Goal: Task Accomplishment & Management: Use online tool/utility

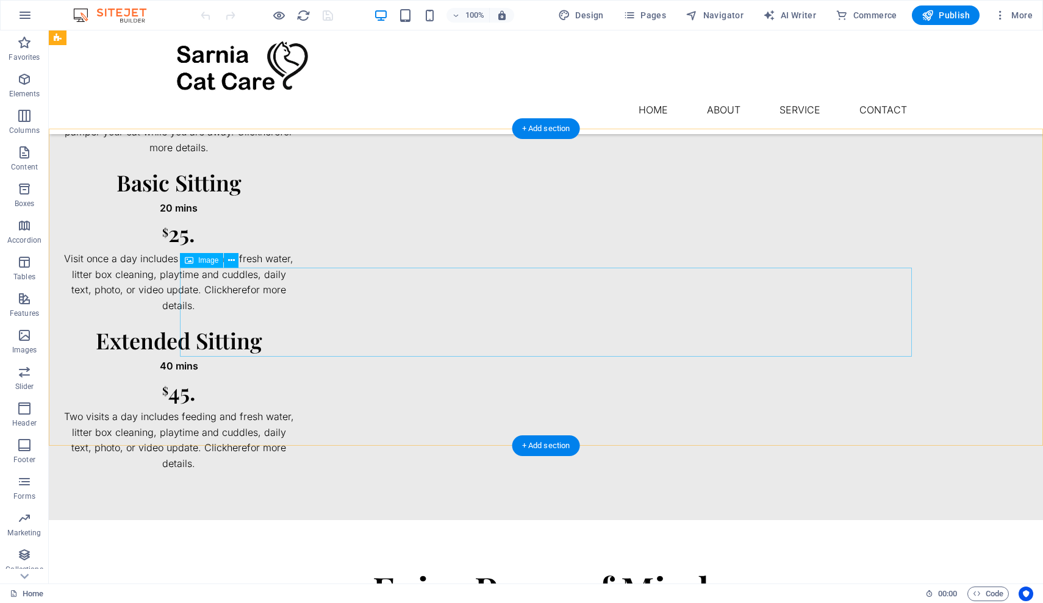
scroll to position [707, 0]
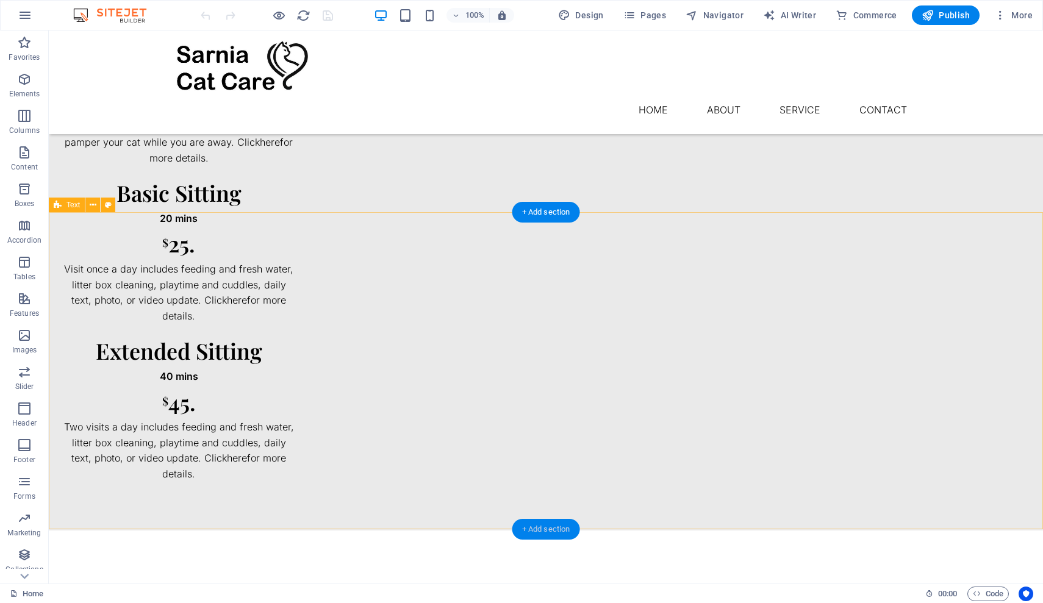
click at [548, 523] on div "+ Add section" at bounding box center [546, 529] width 68 height 21
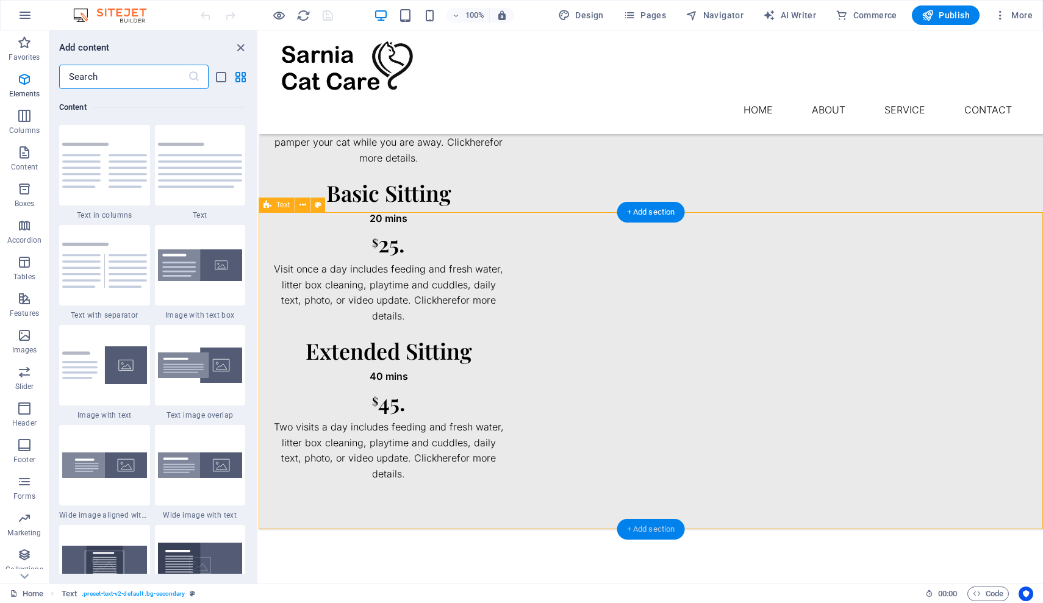
scroll to position [2134, 0]
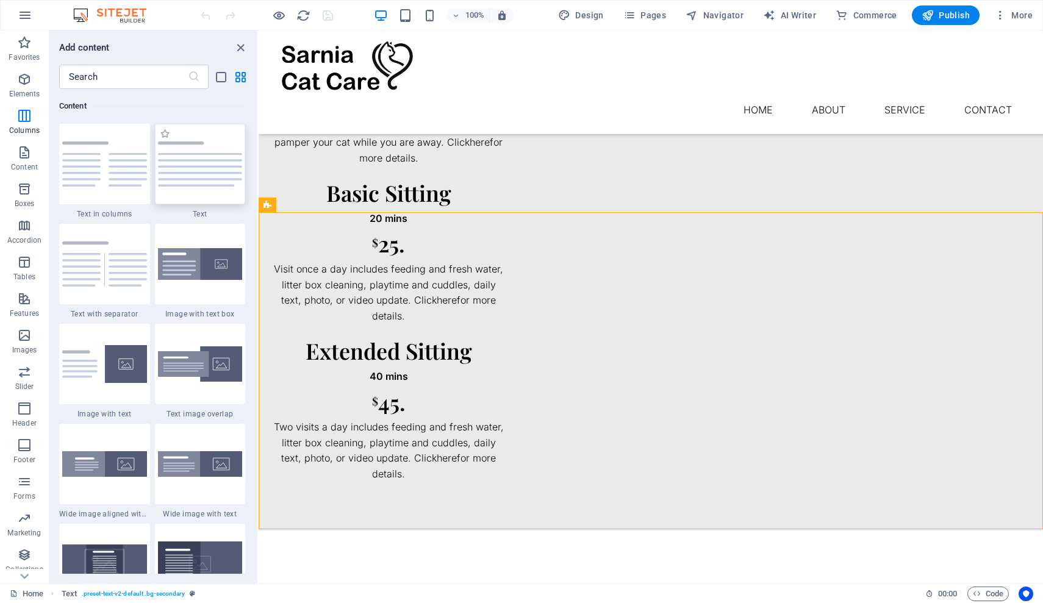
click at [204, 187] on img at bounding box center [200, 164] width 85 height 45
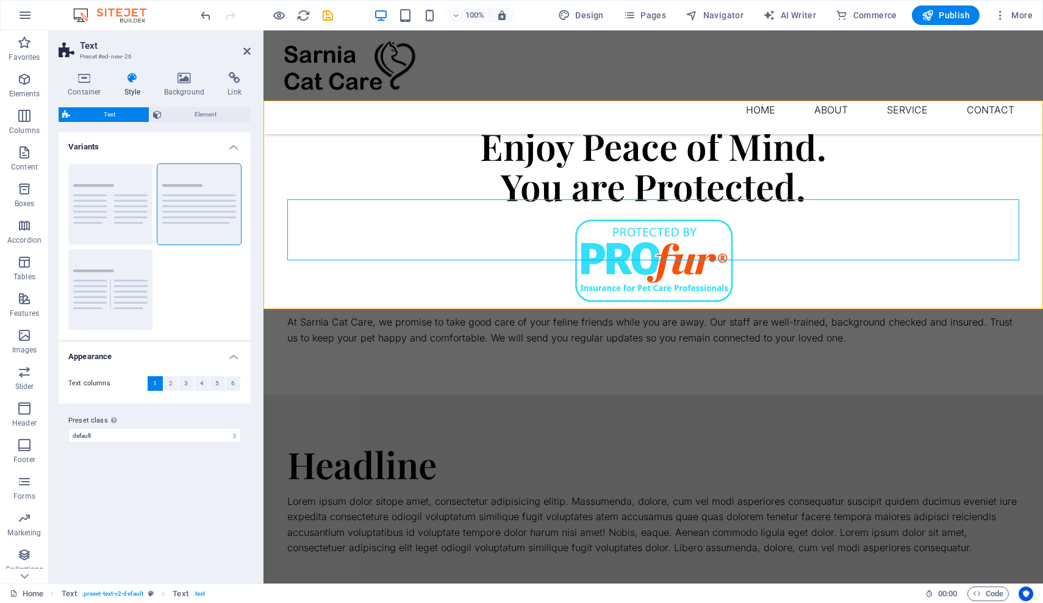
scroll to position [1161, 0]
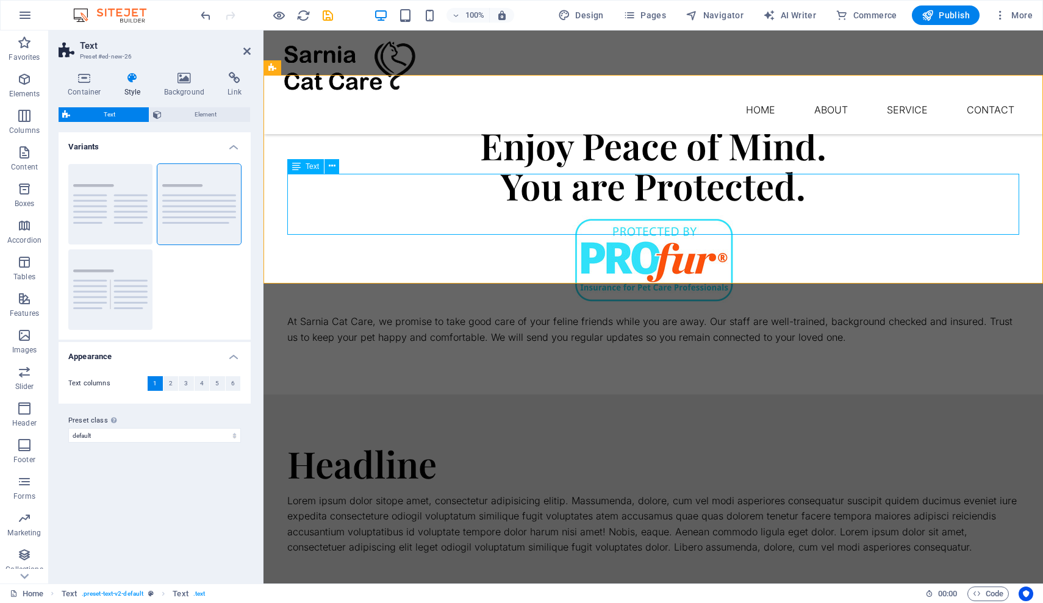
click at [548, 493] on div "Lorem ipsum dolor sitope amet, consectetur adipisicing elitip. Massumenda, dolo…" at bounding box center [653, 524] width 732 height 62
click at [984, 597] on span "Code" at bounding box center [988, 594] width 30 height 15
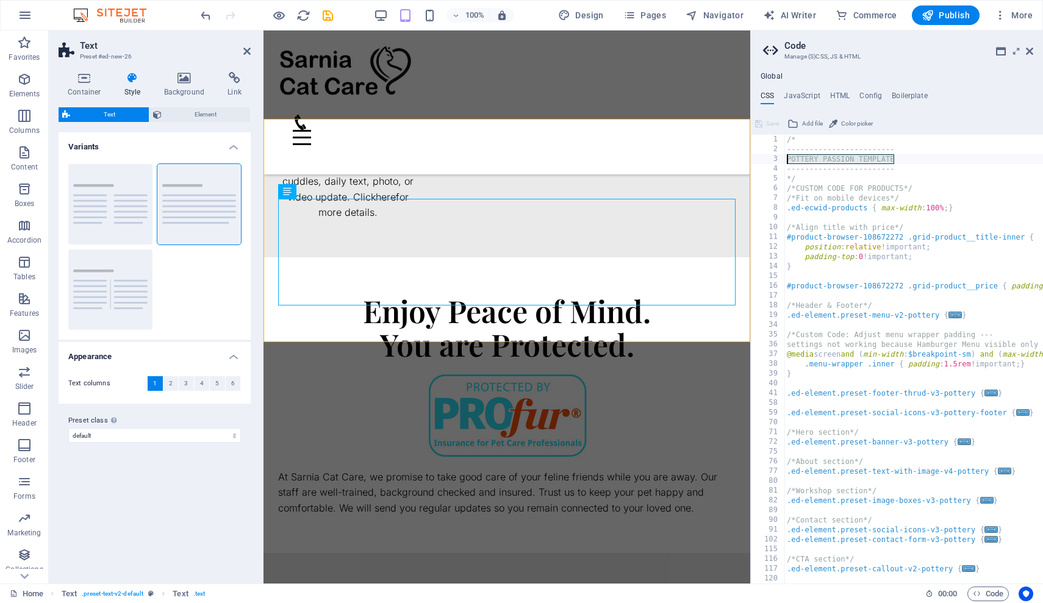
drag, startPoint x: 895, startPoint y: 159, endPoint x: 776, endPoint y: 157, distance: 118.9
click at [776, 157] on div "/* 1 2 3 4 5 6 7 8 9 10 11 12 13 14 15 16 17 18 19 34 35 36 37 38 39 40 41 58 5…" at bounding box center [897, 359] width 292 height 449
type textarea "POTTERY PASSION TEMPLATE"
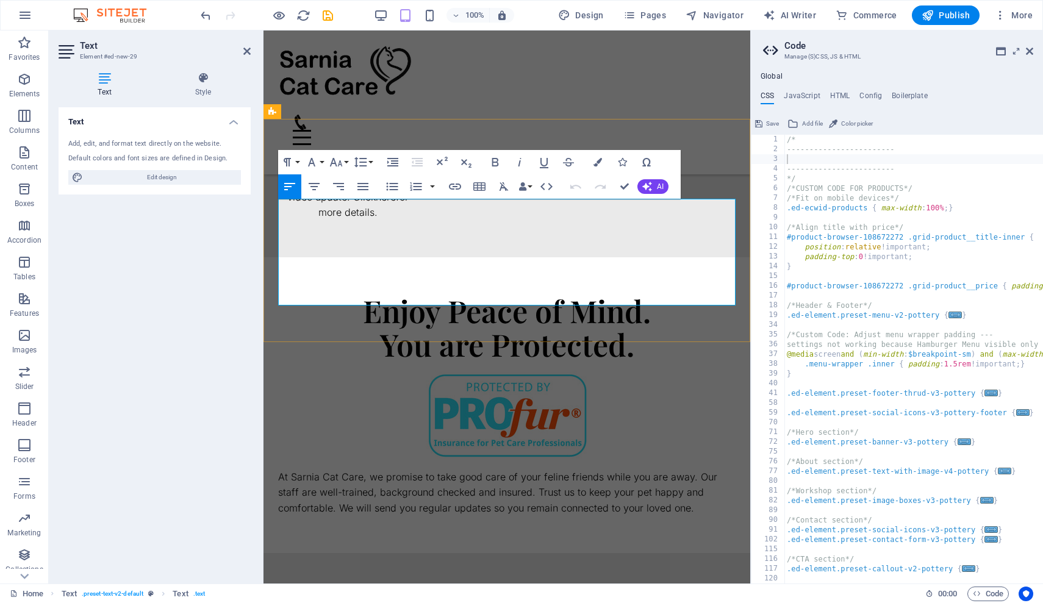
click at [993, 593] on span "Code" at bounding box center [988, 594] width 30 height 15
click at [989, 595] on span "Code" at bounding box center [988, 594] width 30 height 15
click at [1028, 590] on icon "Usercentrics" at bounding box center [1026, 594] width 9 height 9
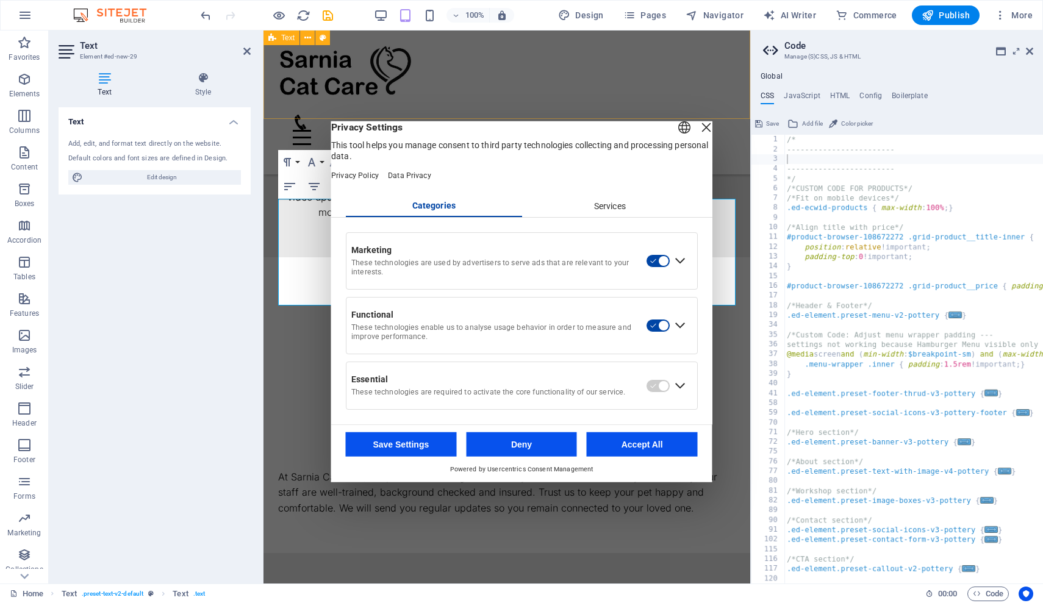
click at [698, 135] on div "Close Layer" at bounding box center [706, 126] width 17 height 17
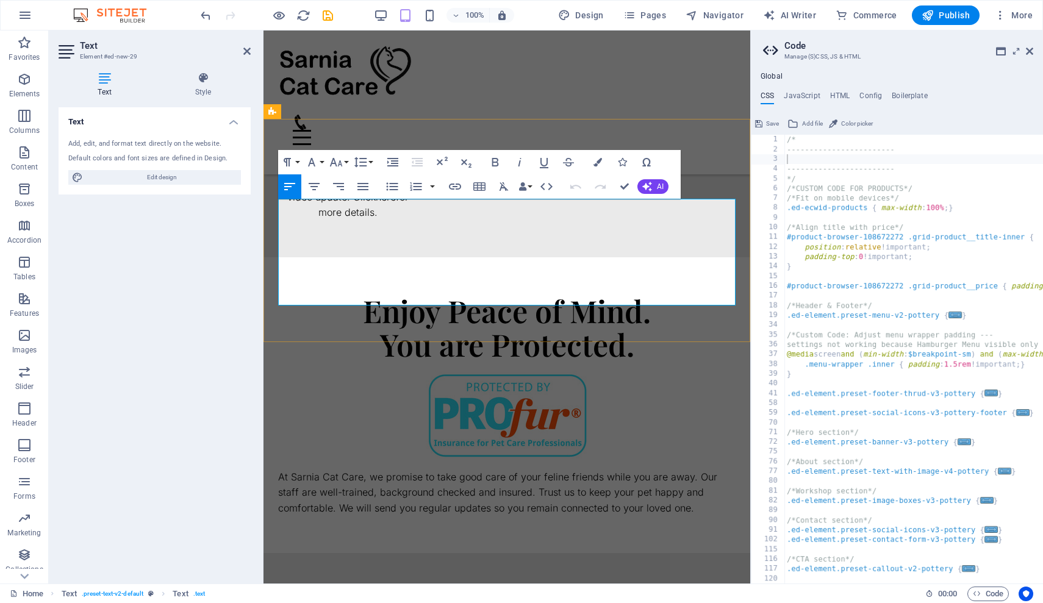
click at [1031, 46] on link at bounding box center [1029, 51] width 7 height 10
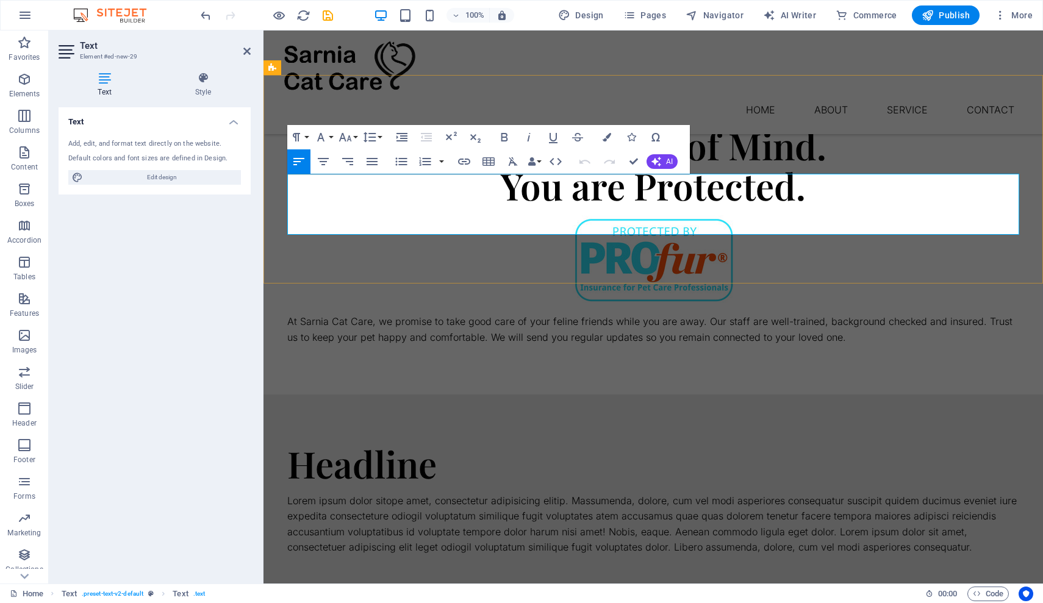
click at [846, 493] on p "Lorem ipsum dolor sitope amet, consectetur adipisicing elitip. Massumenda, dolo…" at bounding box center [653, 524] width 732 height 62
click at [988, 595] on span "Code" at bounding box center [988, 594] width 30 height 15
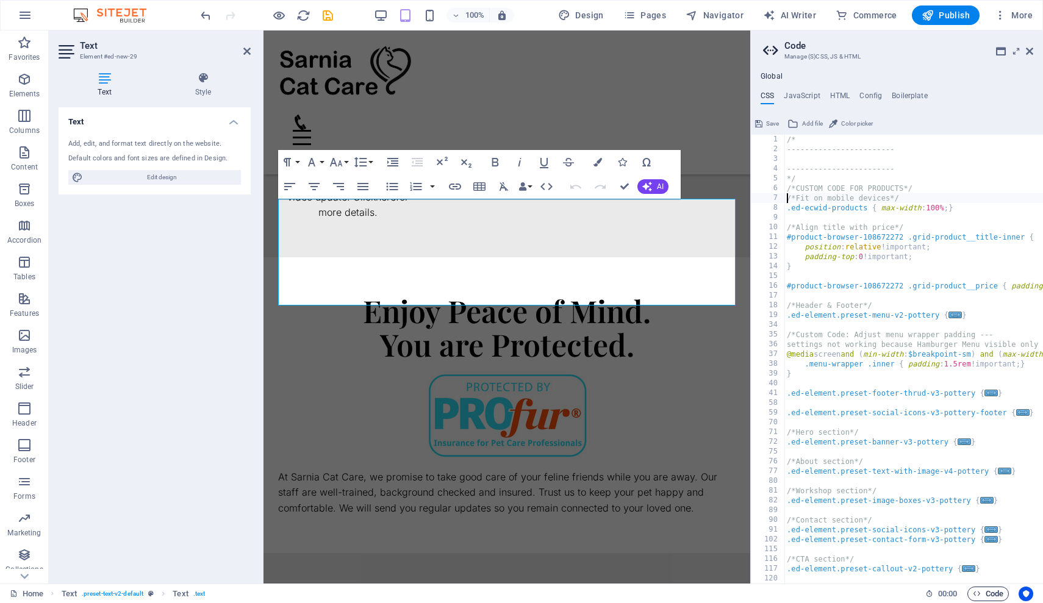
type textarea ".ed-ecwid-products { max-width: 100%; }"
type textarea "}"
type textarea "#product-browser-108672272 .grid-product__price { padding: 1% 0 0 10% !importan…"
type textarea ".ed-element.preset-menu-v2-pottery {"
type textarea "}"
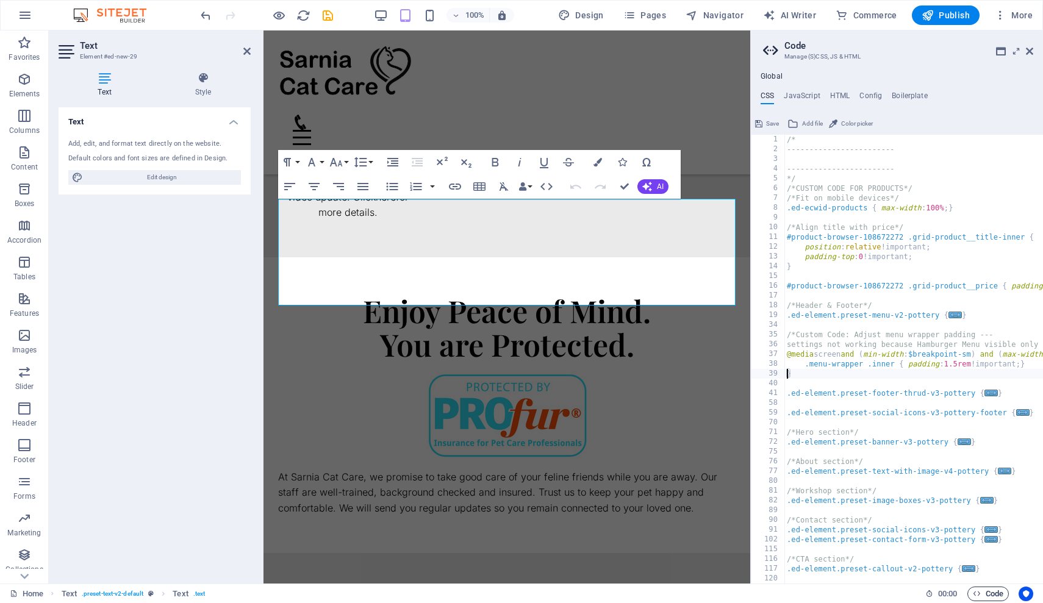
type textarea ".ed-element.preset-footer-thrud-v3-pottery {"
type textarea ".ed-element.preset-social-icons-v3-pottery-footer {"
type textarea ".ed-element.preset-banner-v3-pottery {"
type textarea ".ed-element.preset-text-with-image-v4-pottery {"
type textarea ".ed-element.preset-image-boxes-v3-pottery {"
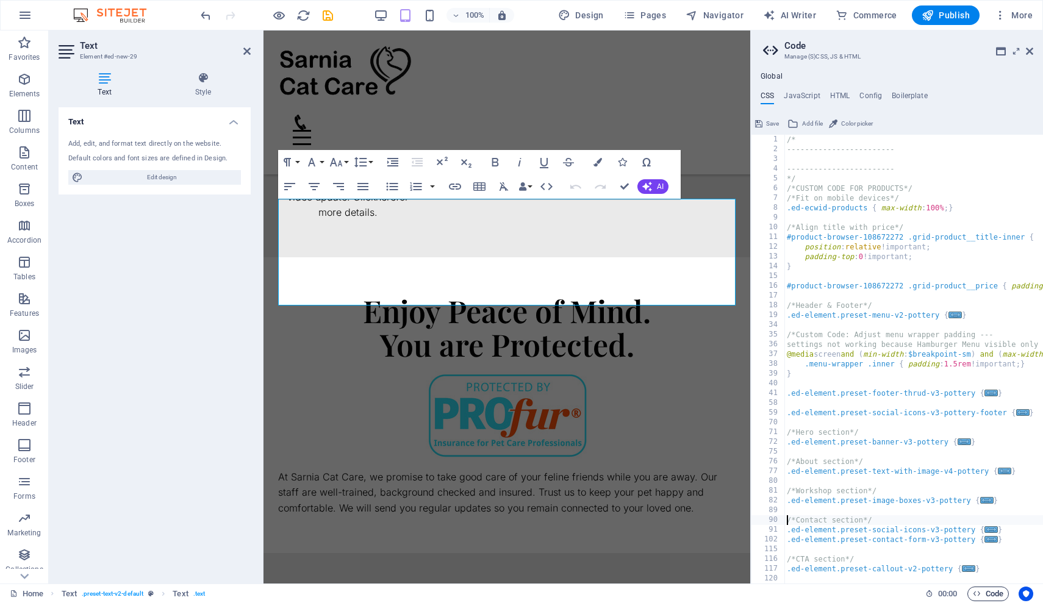
type textarea ".ed-element.preset-contact-form-v3-pottery {"
type textarea ".ed-element.preset-callout-v2-pottery {"
type textarea ".ed-element.preset-blog-blog {"
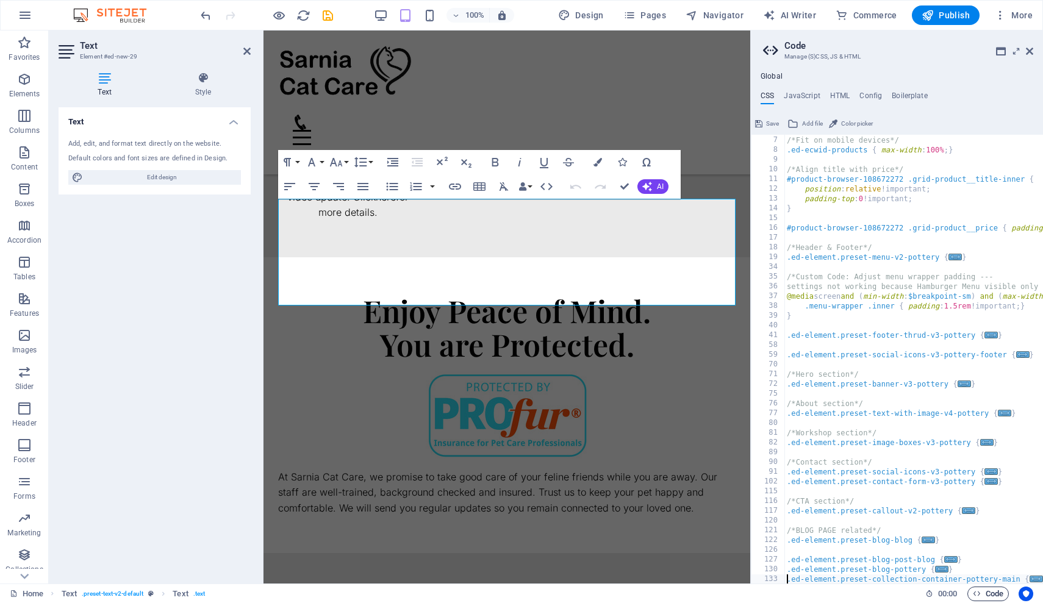
type textarea ".ed-element.preset-columns-two-v2-pottery {"
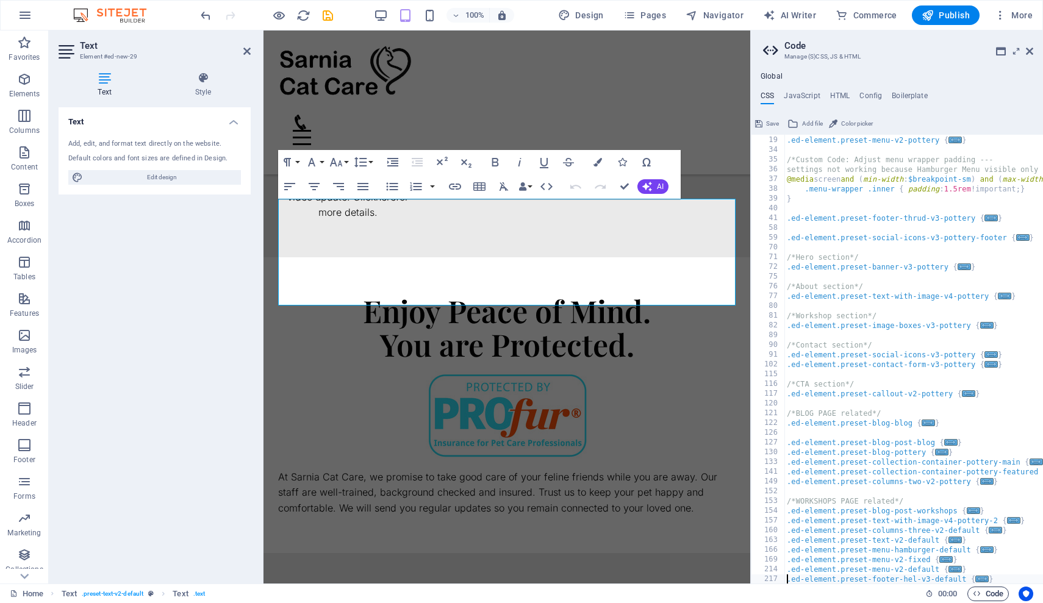
scroll to position [185, 0]
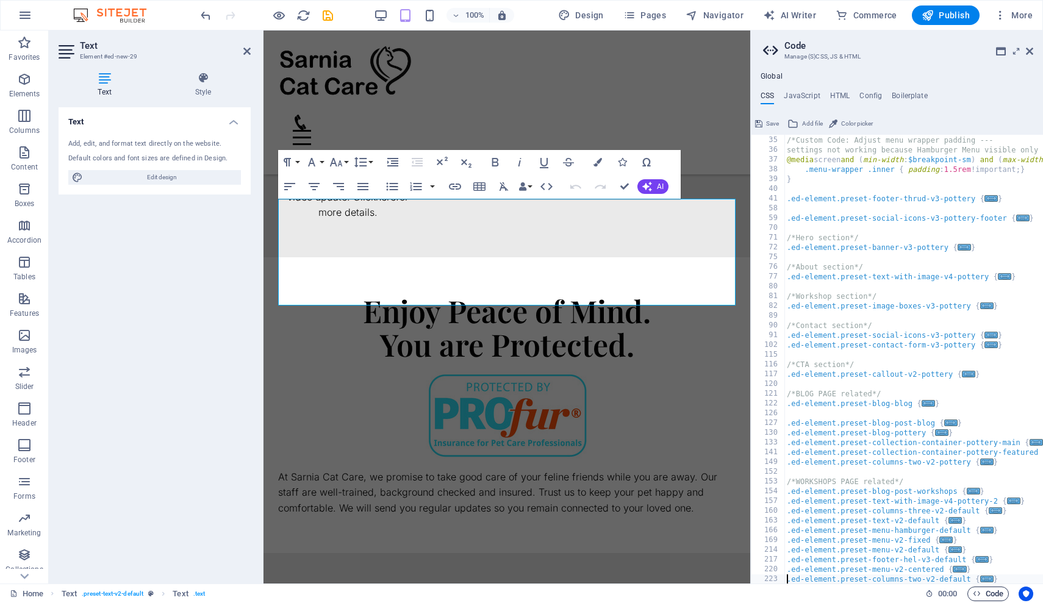
type textarea "}"
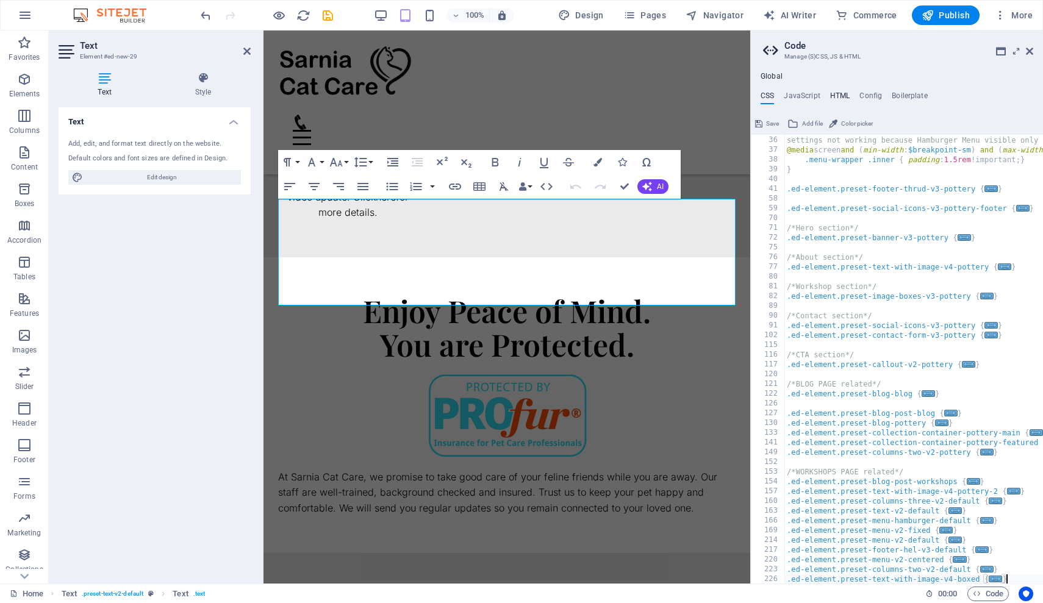
click at [834, 91] on h4 "HTML" at bounding box center [840, 97] width 20 height 13
type textarea "<a href="#main-content" class="wv-link-content button">Skip to main content</a>"
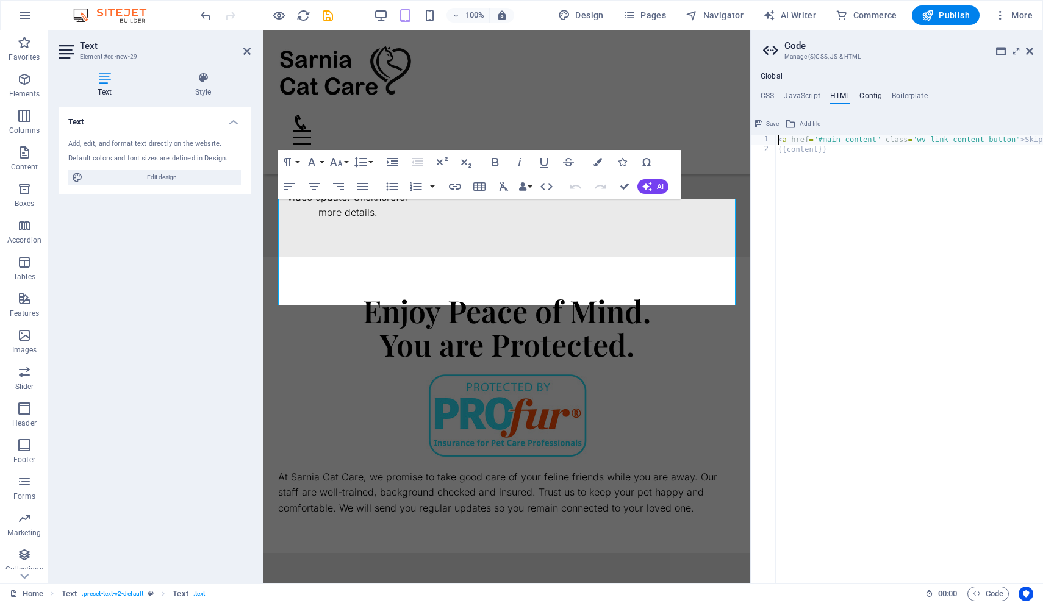
click at [873, 97] on h4 "Config" at bounding box center [870, 97] width 23 height 13
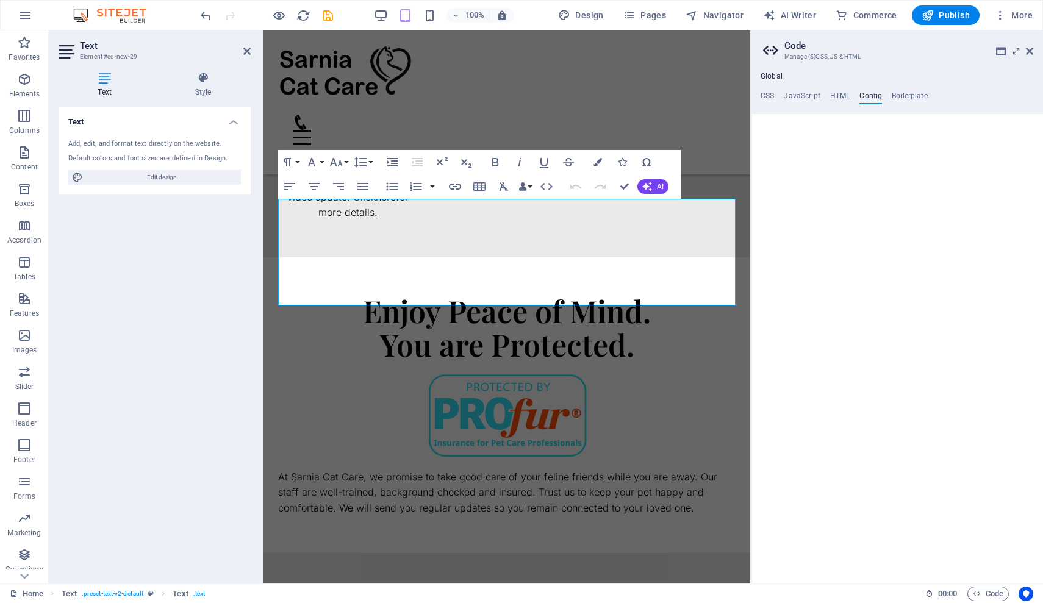
type textarea "$color-background: #eaeaea;"
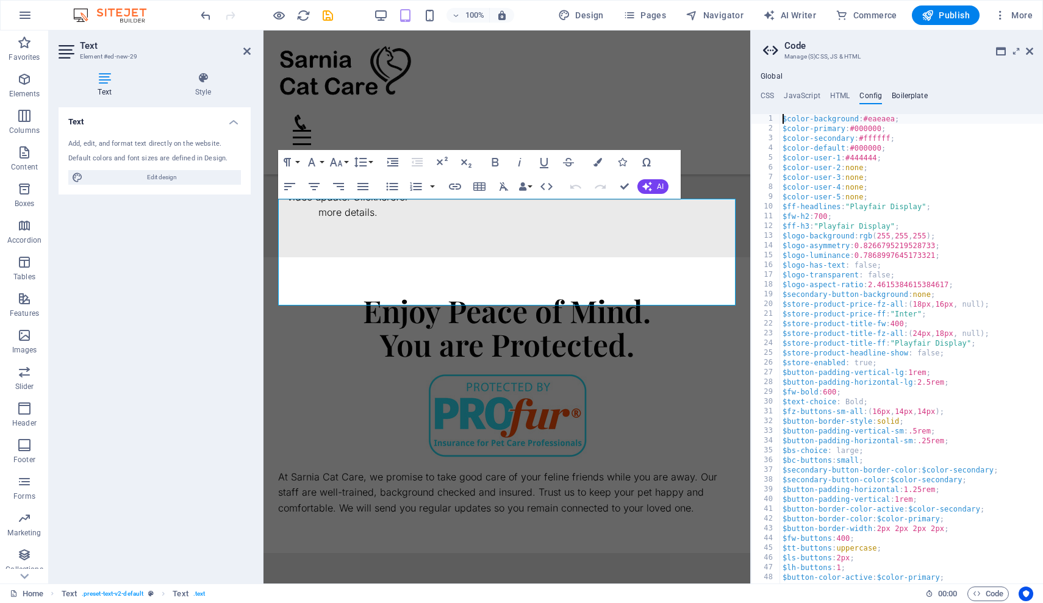
click at [917, 96] on h4 "Boilerplate" at bounding box center [910, 97] width 36 height 13
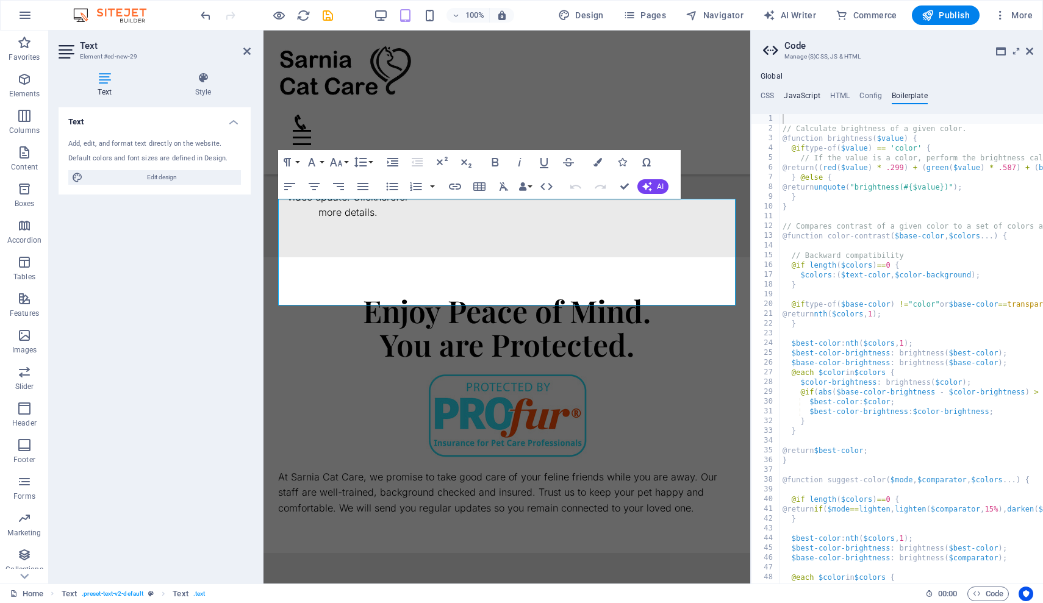
click at [800, 98] on h4 "JavaScript" at bounding box center [802, 97] width 36 height 13
type textarea "/* JS for preset "Menu V2" */"
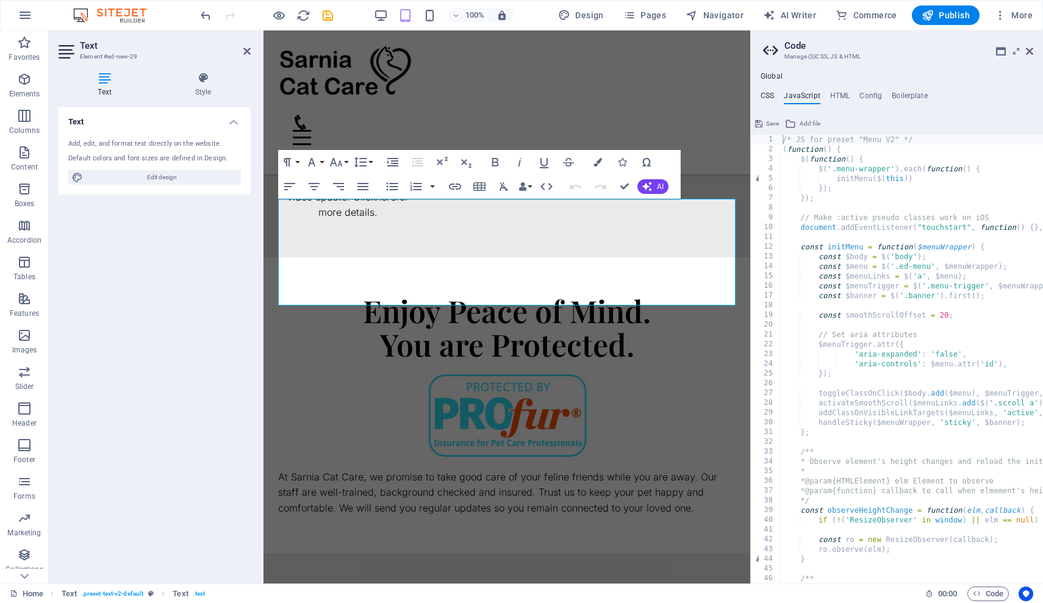
click at [765, 97] on h4 "CSS" at bounding box center [767, 97] width 13 height 13
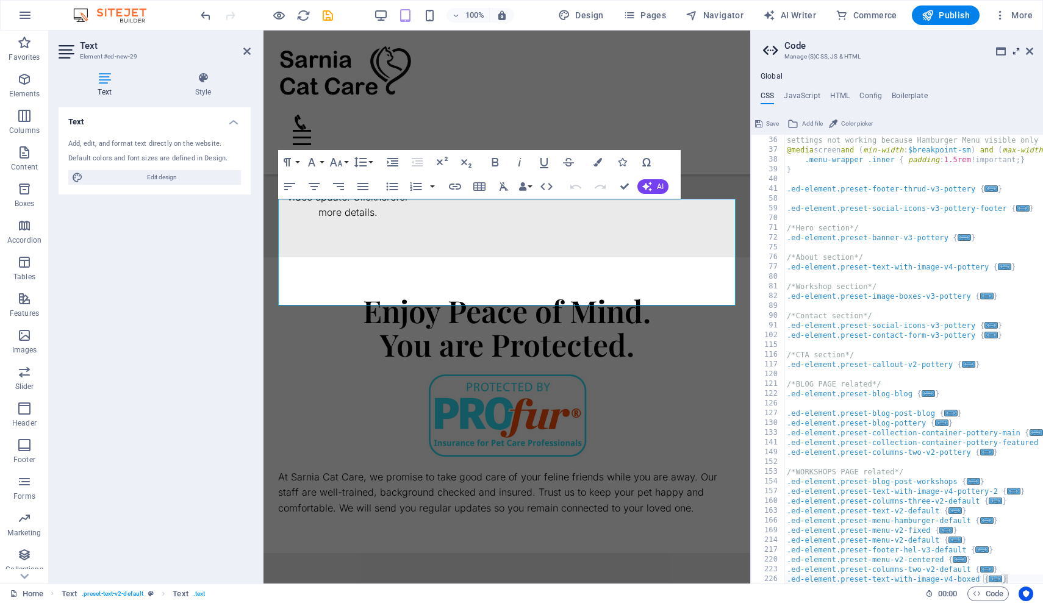
click at [1016, 51] on icon at bounding box center [1016, 51] width 0 height 10
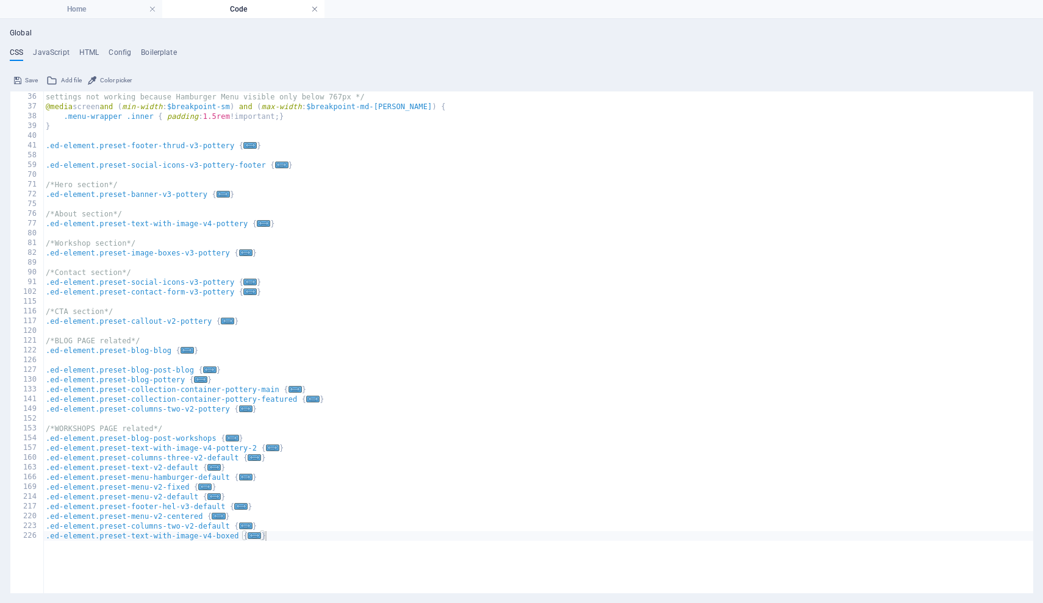
click at [314, 10] on link at bounding box center [314, 10] width 7 height 12
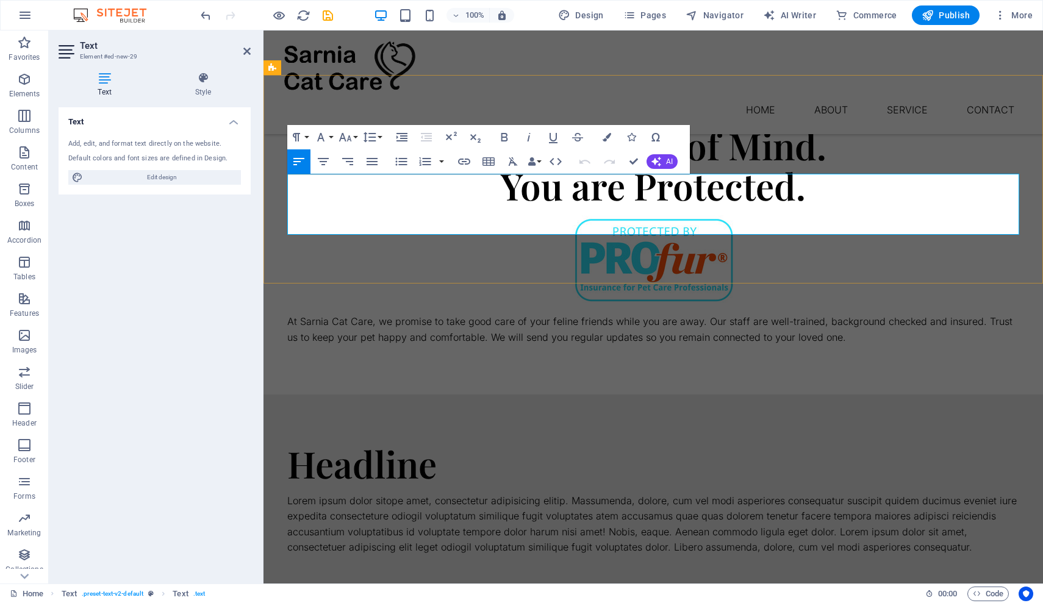
click at [436, 493] on p "Lorem ipsum dolor sitope amet, consectetur adipisicing elitip. Massumenda, dolo…" at bounding box center [653, 524] width 732 height 62
click at [204, 177] on span "Edit design" at bounding box center [162, 177] width 151 height 15
select select "600"
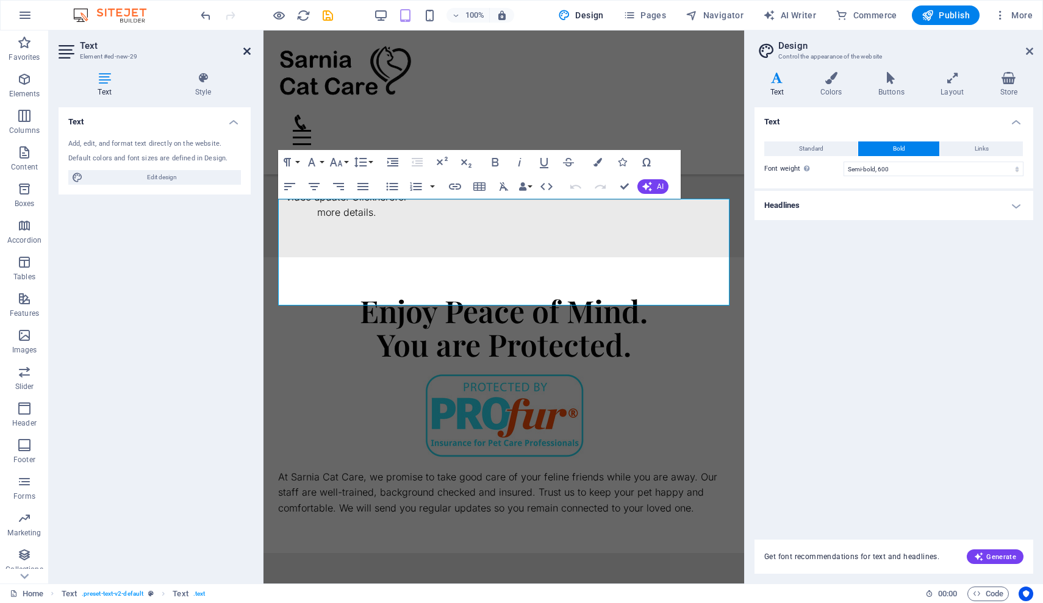
click at [247, 51] on icon at bounding box center [246, 51] width 7 height 10
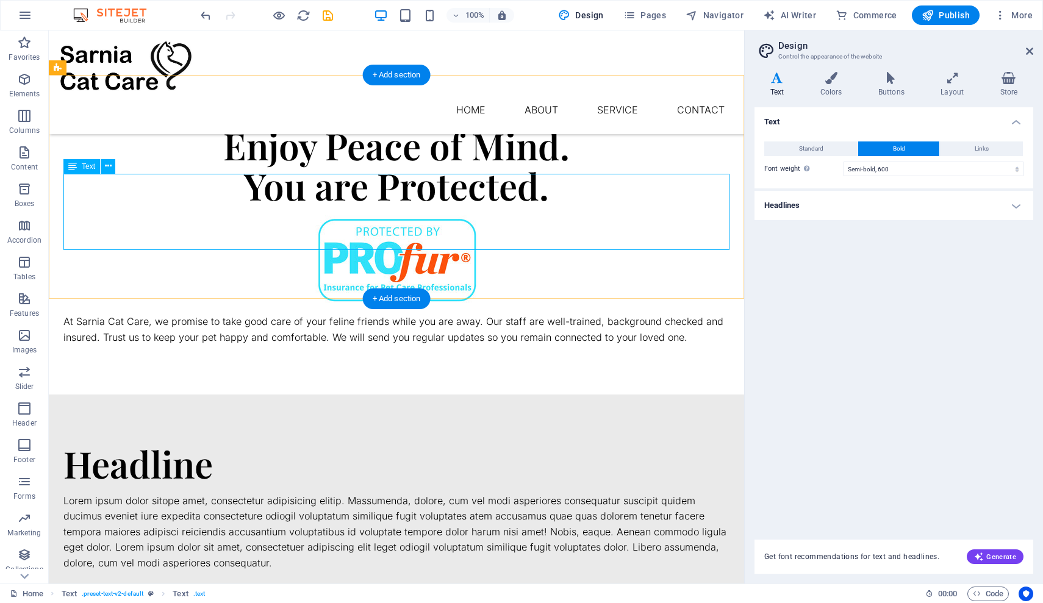
click at [253, 493] on div "Lorem ipsum dolor sitope amet, consectetur adipisicing elitip. Massumenda, dolo…" at bounding box center [396, 532] width 666 height 78
click at [160, 443] on div "Headline" at bounding box center [396, 463] width 666 height 40
click at [156, 493] on div "Lorem ipsum dolor sitope amet, consectetur adipisicing elitip. Massumenda, dolo…" at bounding box center [396, 532] width 666 height 78
click at [104, 113] on icon at bounding box center [104, 116] width 7 height 13
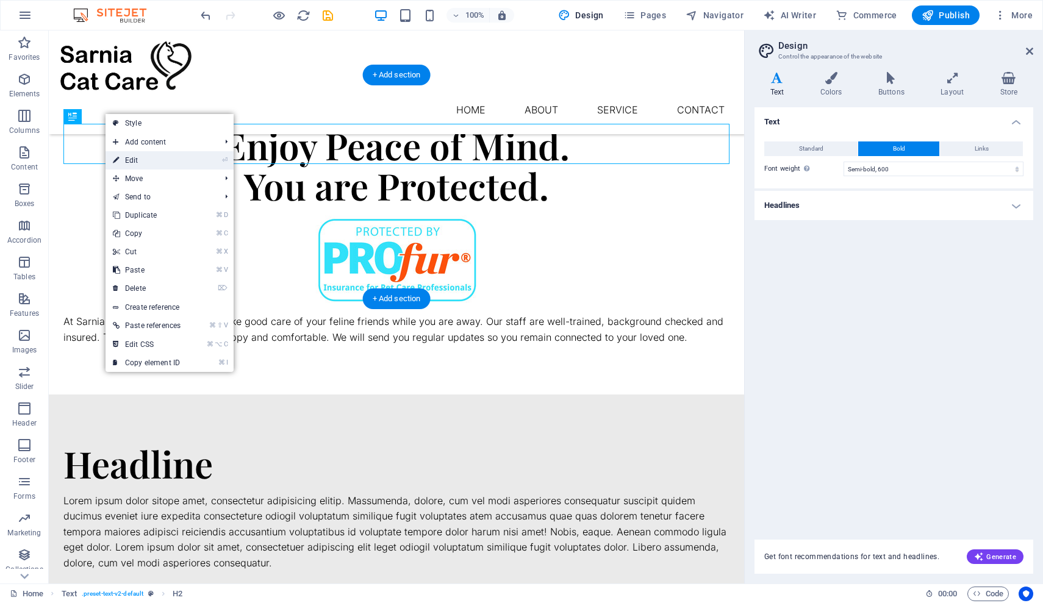
click at [142, 163] on link "⏎ Edit" at bounding box center [147, 160] width 82 height 18
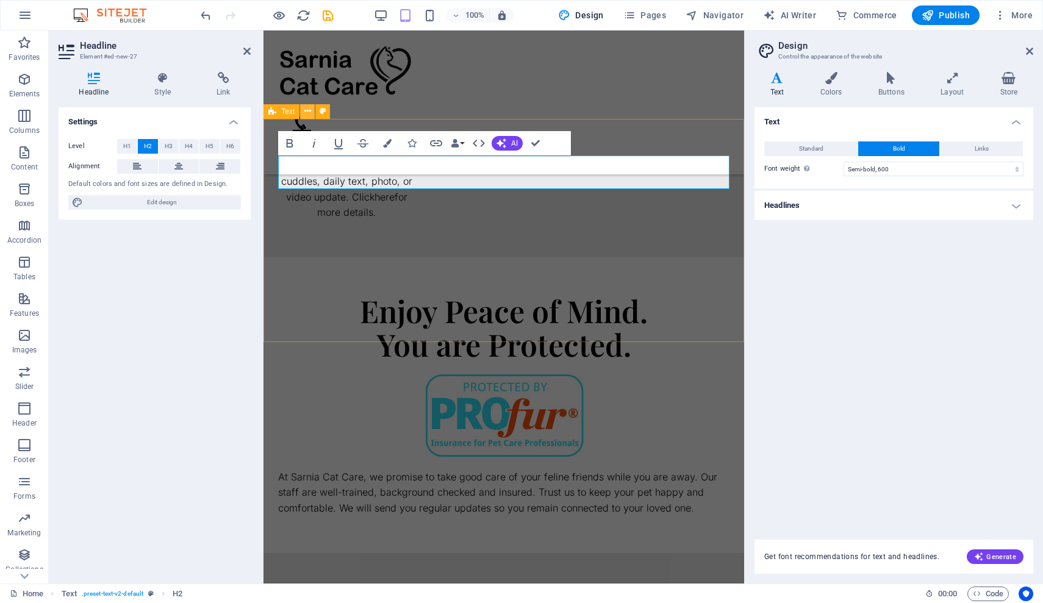
click at [310, 112] on icon at bounding box center [307, 111] width 7 height 13
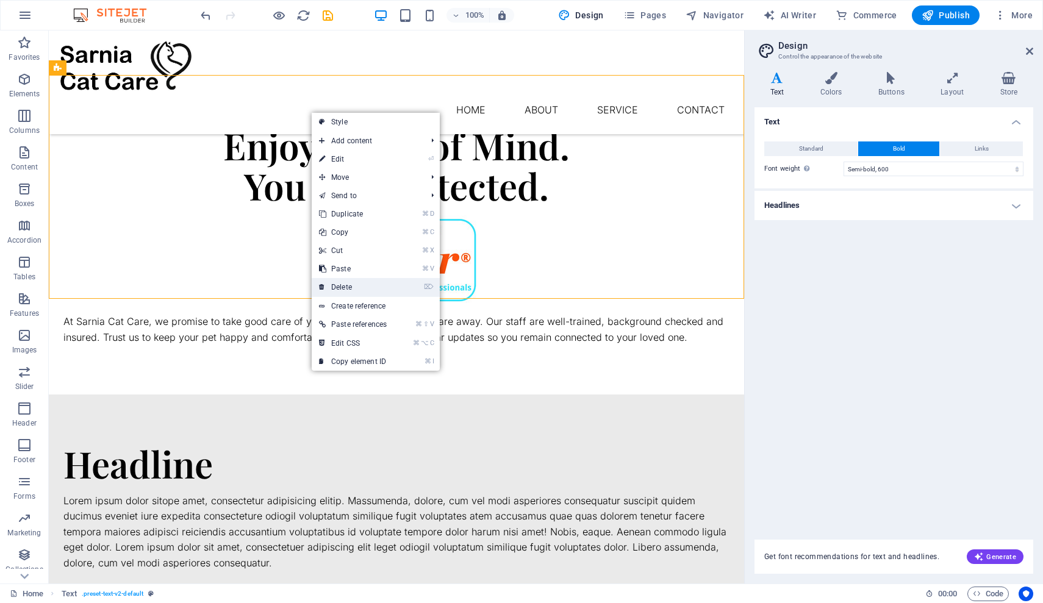
click at [360, 283] on link "⌦ Delete" at bounding box center [353, 287] width 82 height 18
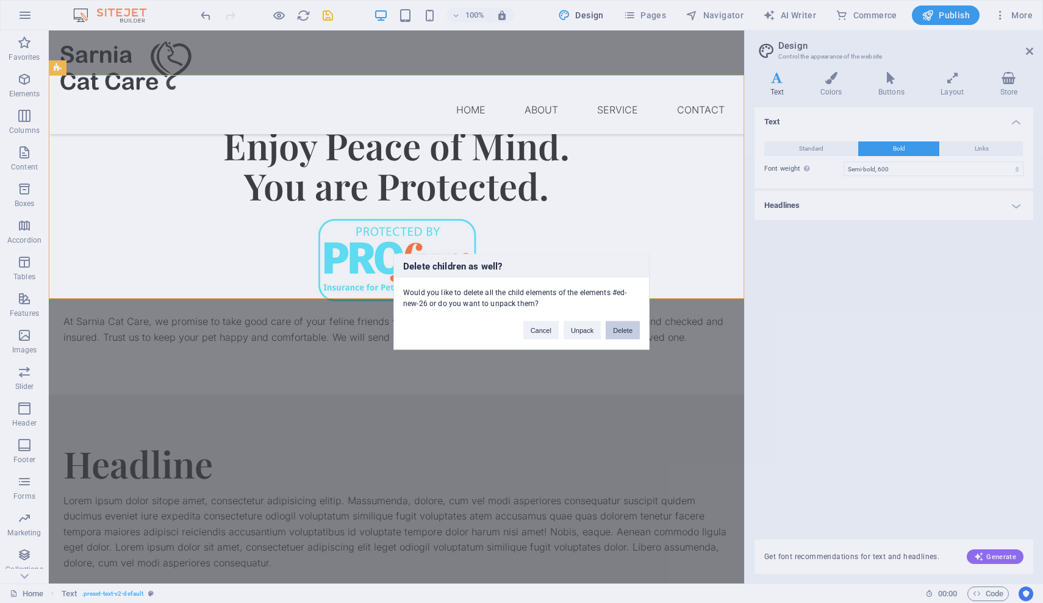
click at [629, 335] on button "Delete" at bounding box center [623, 330] width 34 height 18
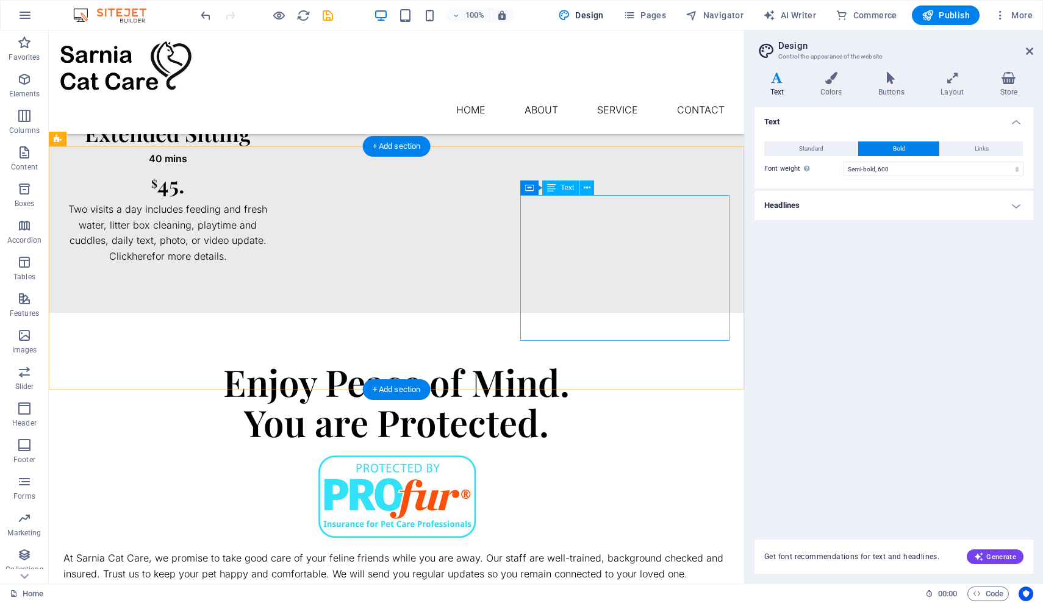
scroll to position [984, 0]
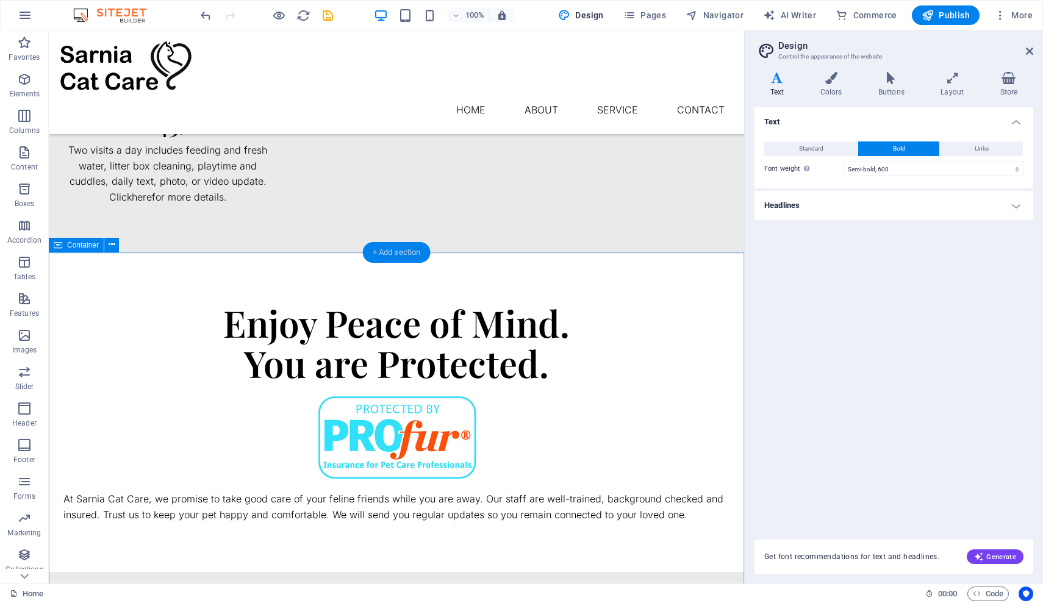
click at [403, 249] on div "+ Add section" at bounding box center [397, 252] width 68 height 21
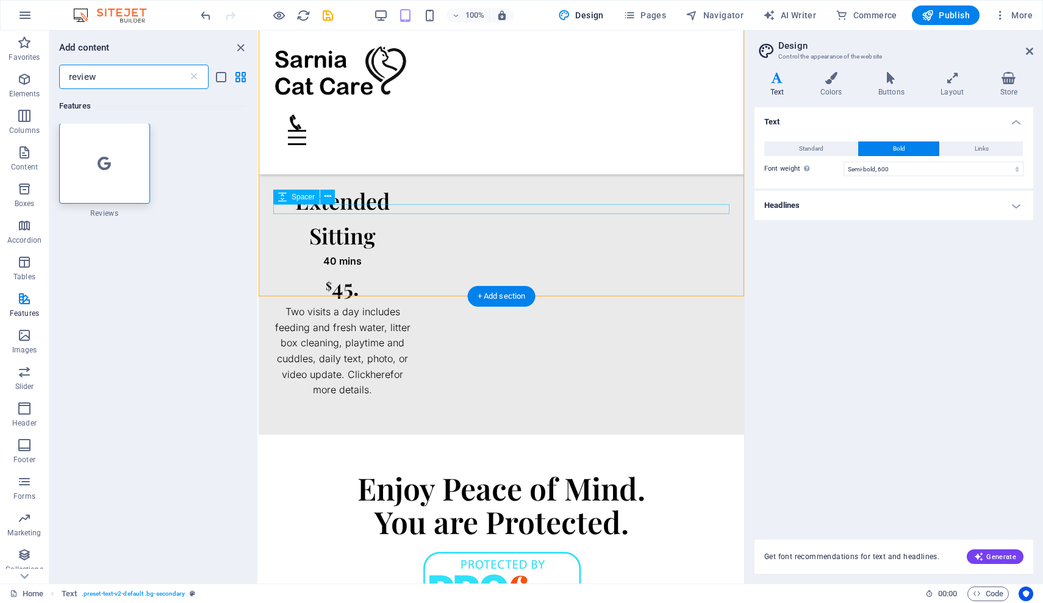
scroll to position [0, 0]
type input "review"
click at [107, 174] on div at bounding box center [104, 164] width 91 height 81
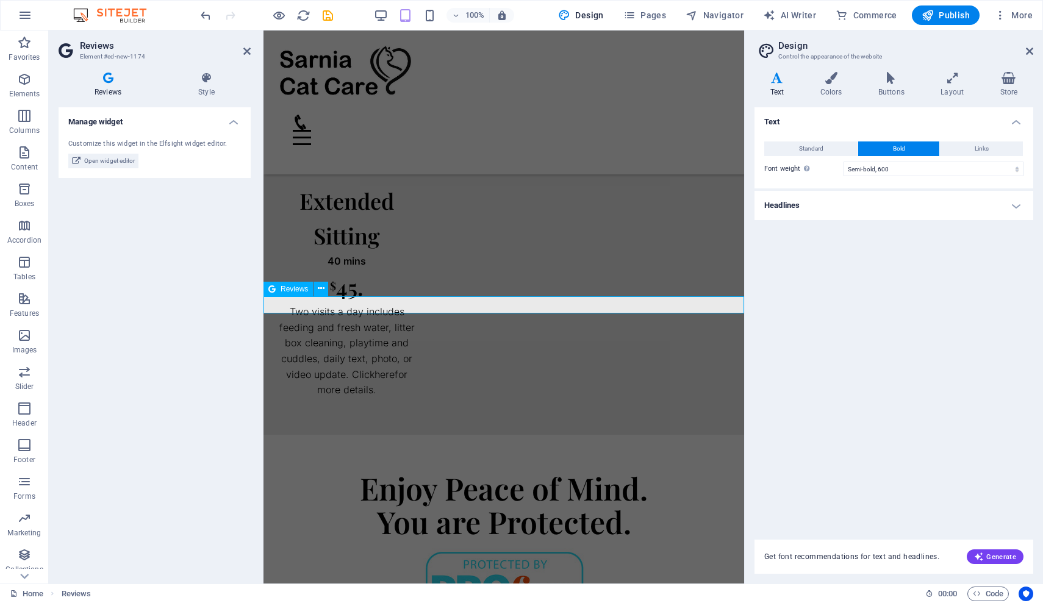
click at [321, 287] on icon at bounding box center [321, 288] width 7 height 13
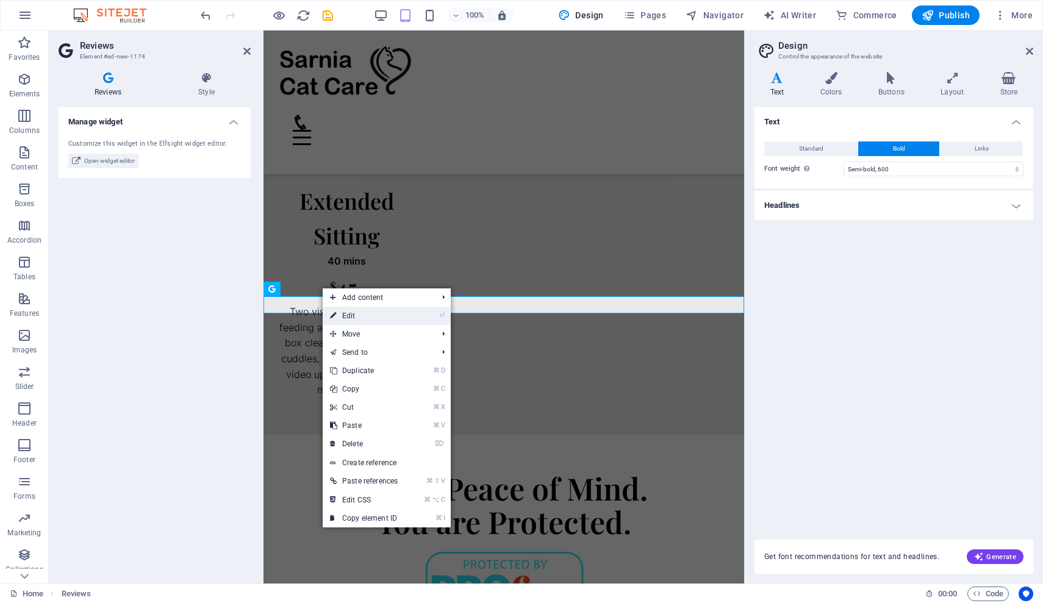
click at [348, 319] on link "⏎ Edit" at bounding box center [364, 316] width 82 height 18
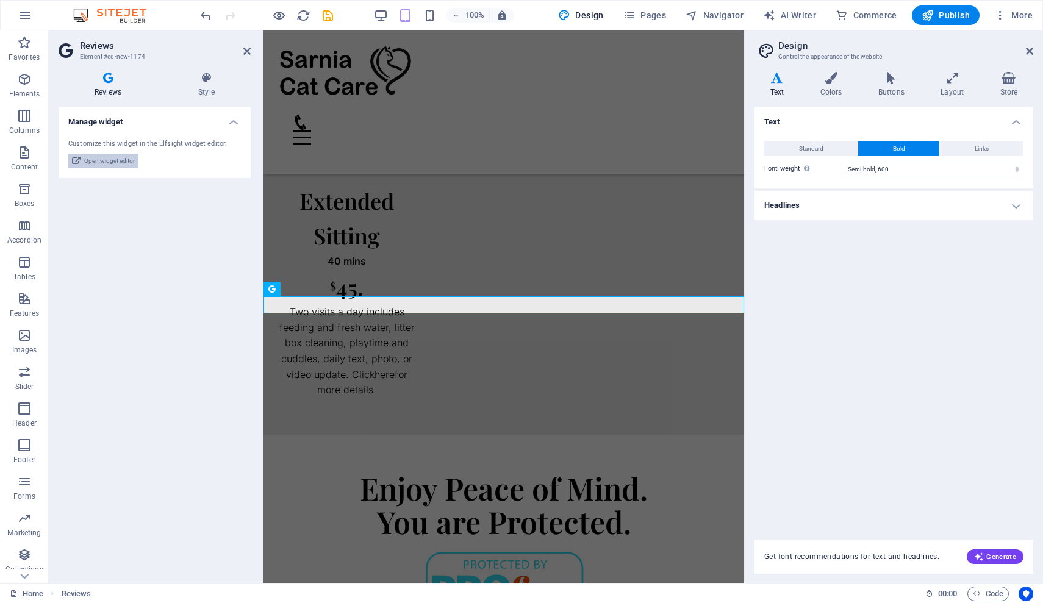
click at [112, 162] on span "Open widget editor" at bounding box center [109, 161] width 51 height 15
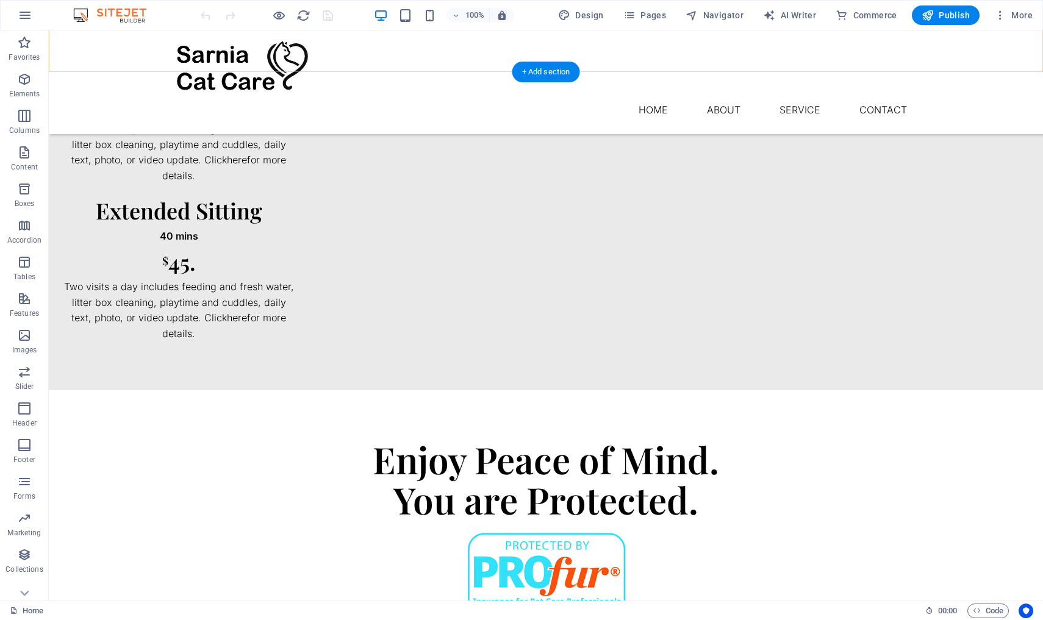
scroll to position [916, 0]
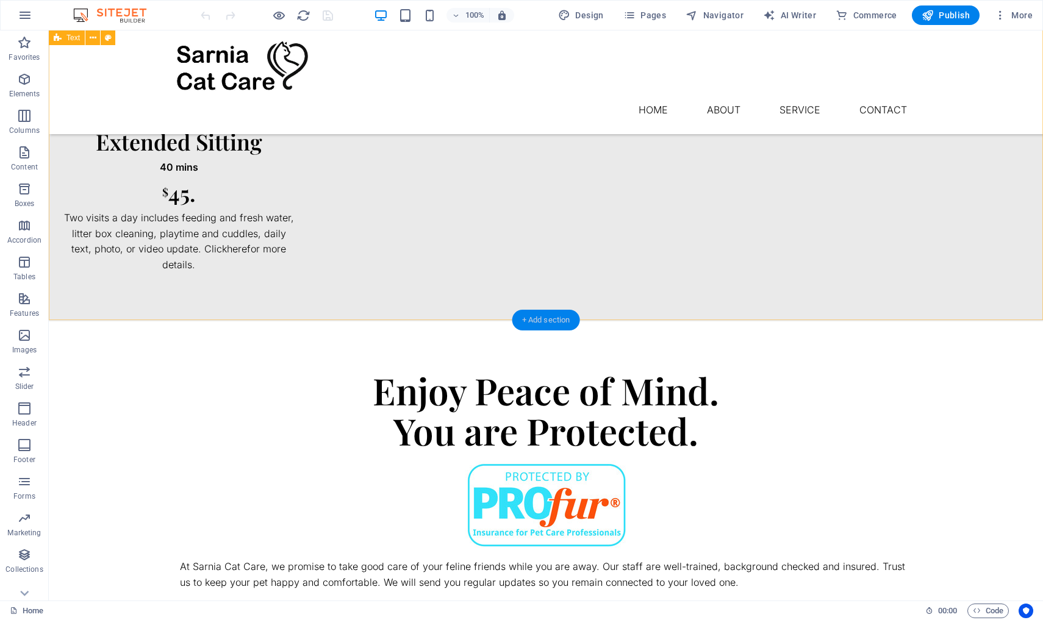
click at [553, 315] on div "+ Add section" at bounding box center [546, 320] width 68 height 21
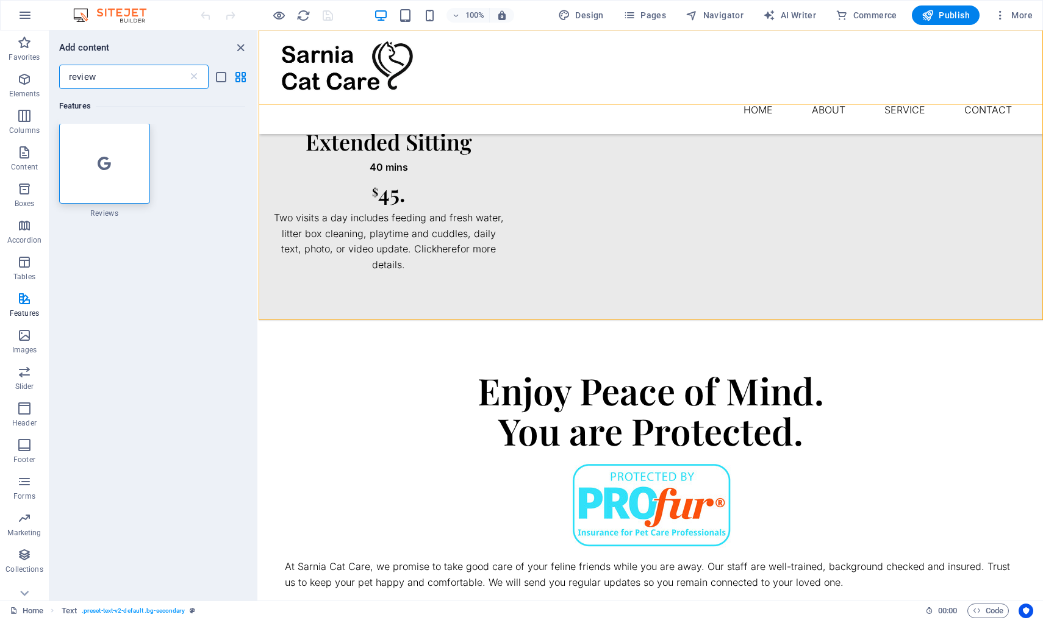
scroll to position [0, 0]
type input "review"
click at [102, 167] on icon at bounding box center [104, 164] width 13 height 16
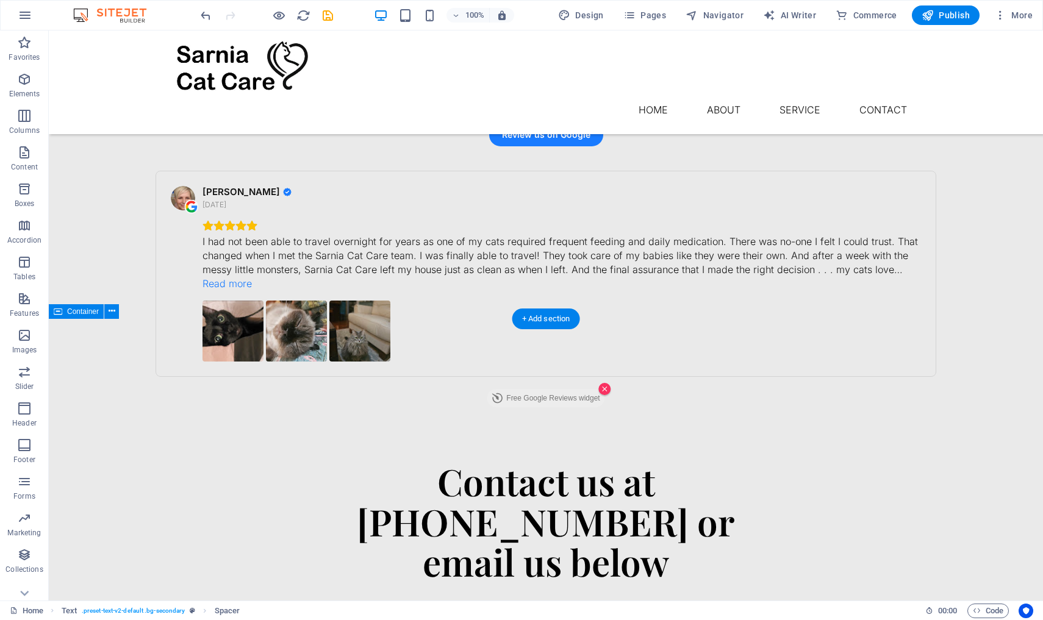
scroll to position [1002, 0]
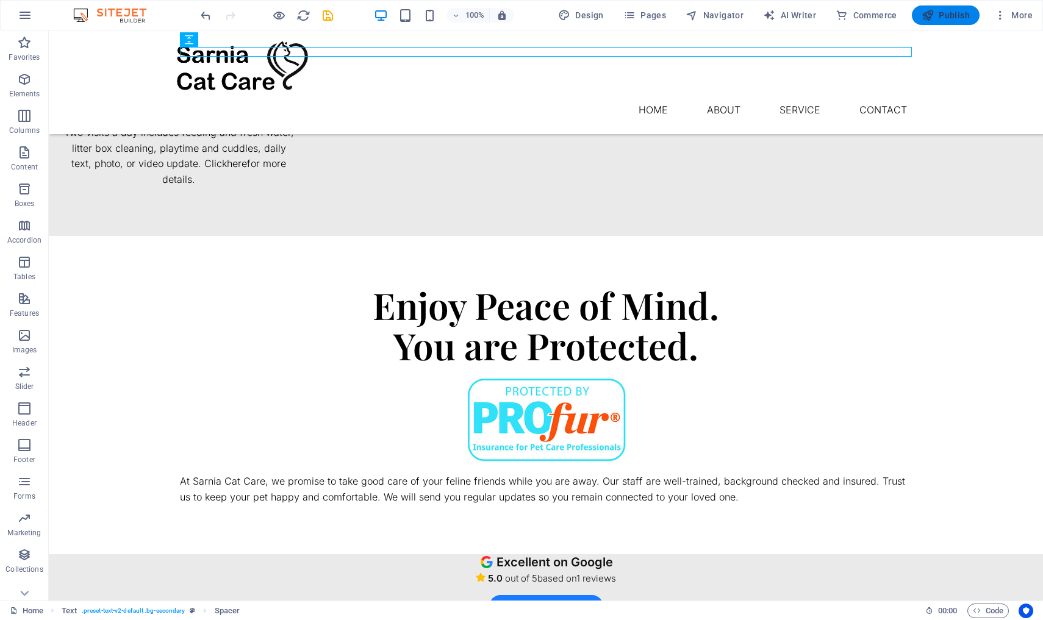
click at [952, 15] on span "Publish" at bounding box center [946, 15] width 48 height 12
checkbox input "false"
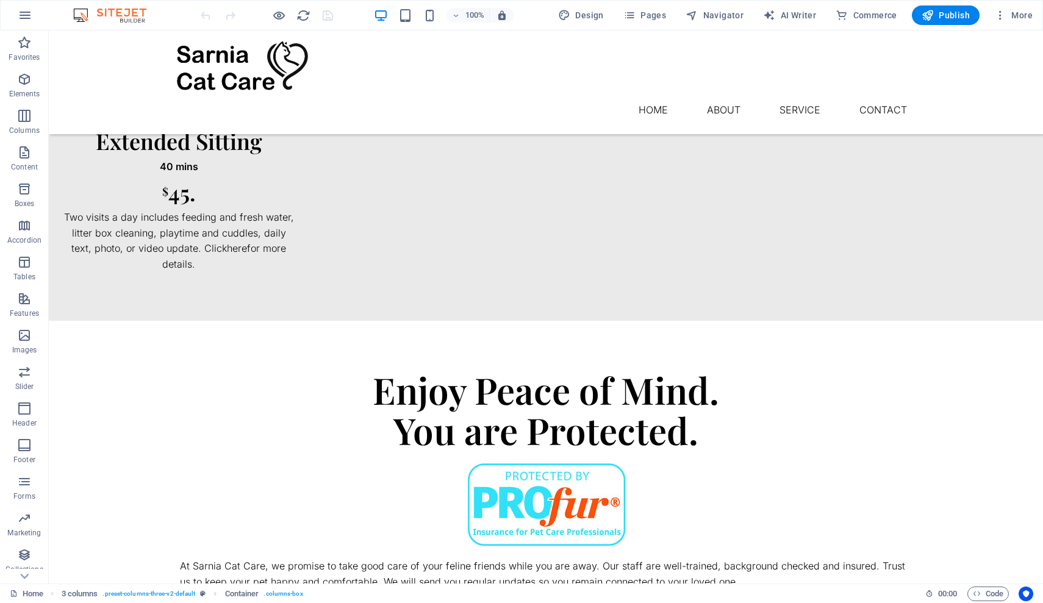
scroll to position [983, 0]
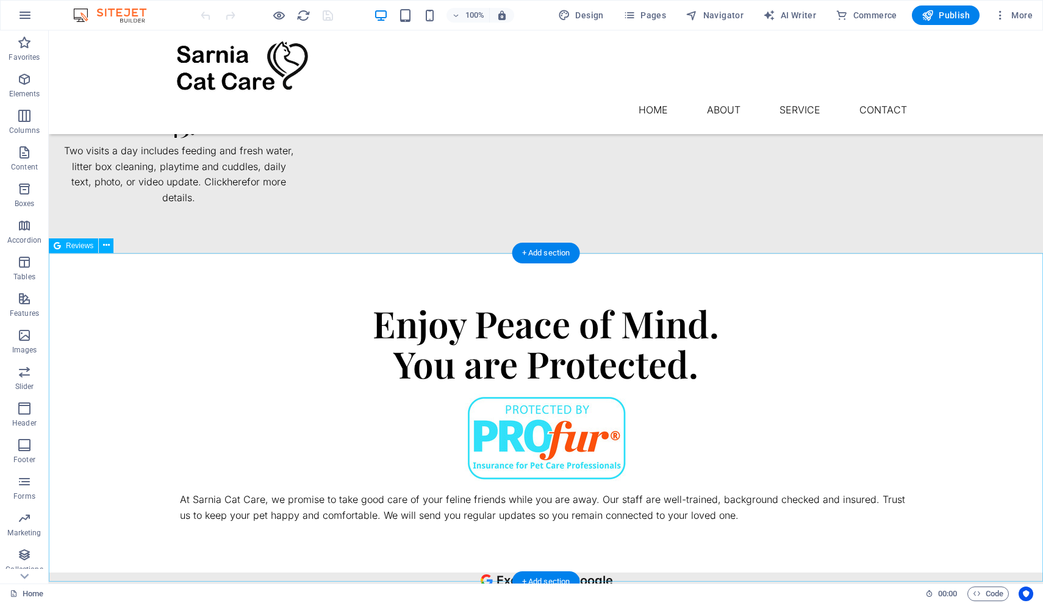
click at [105, 243] on icon at bounding box center [106, 245] width 7 height 13
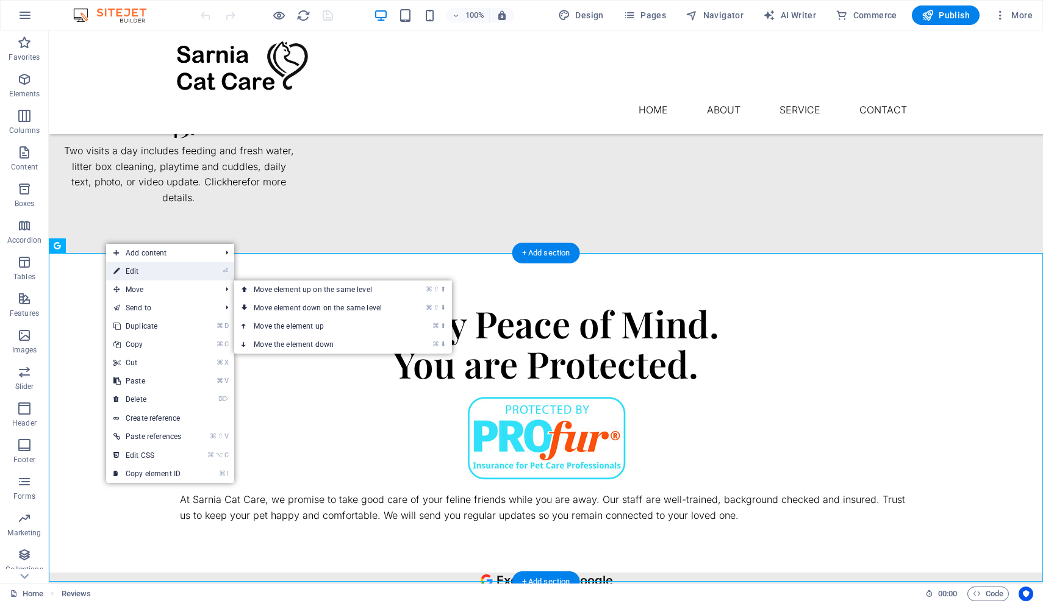
click at [128, 268] on link "⏎ Edit" at bounding box center [147, 271] width 82 height 18
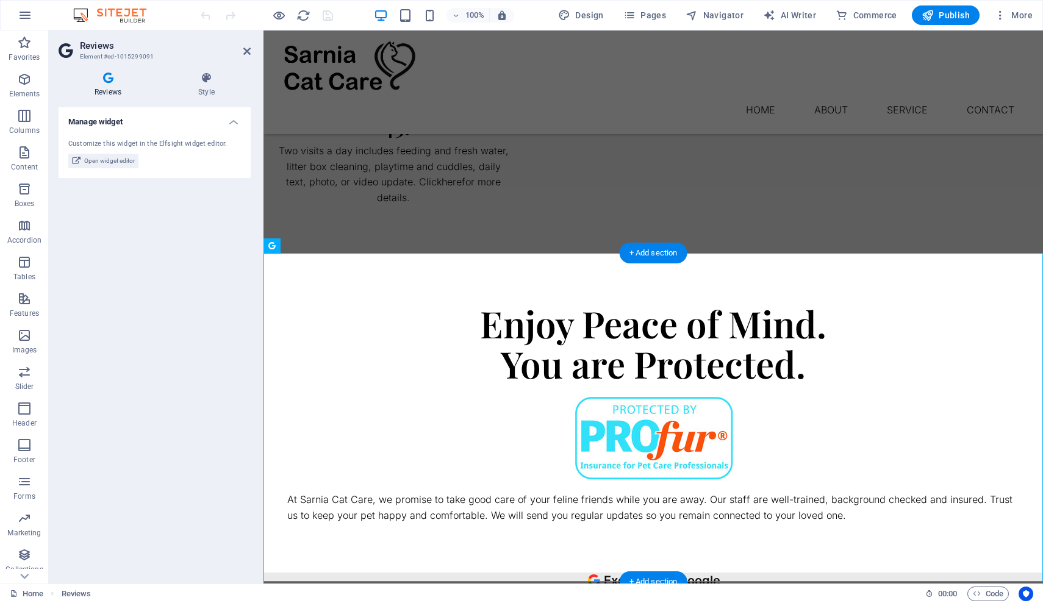
click at [204, 79] on icon at bounding box center [206, 78] width 88 height 12
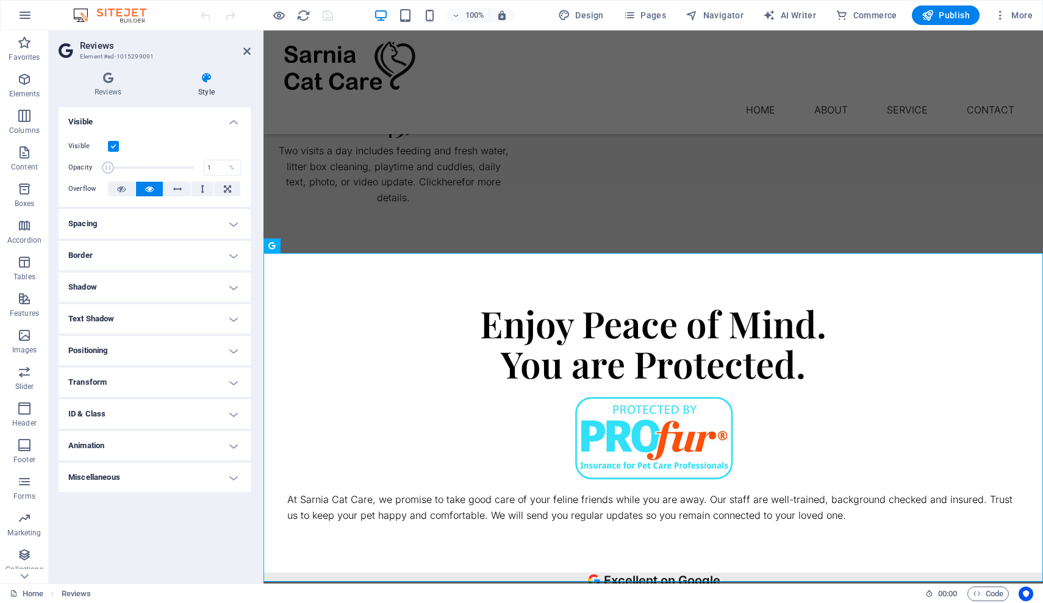
drag, startPoint x: 193, startPoint y: 168, endPoint x: 98, endPoint y: 166, distance: 94.6
click at [98, 166] on div "Opacity 1 %" at bounding box center [154, 168] width 173 height 18
type input "100"
drag, startPoint x: 105, startPoint y: 167, endPoint x: 217, endPoint y: 181, distance: 113.1
click at [217, 181] on div "Visible Opacity 100 % Overflow" at bounding box center [155, 167] width 192 height 77
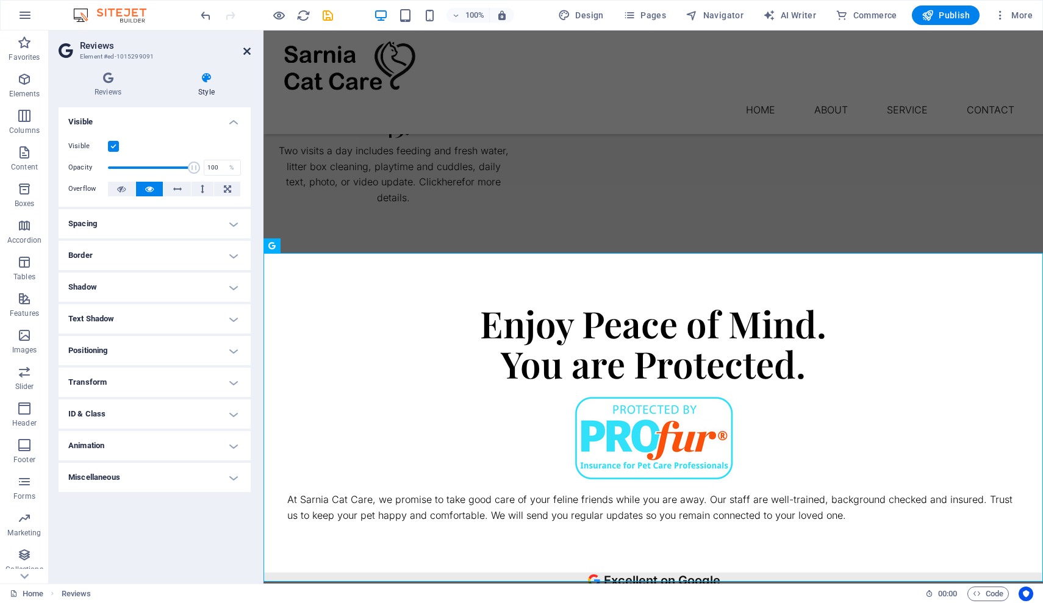
click at [248, 52] on icon at bounding box center [246, 51] width 7 height 10
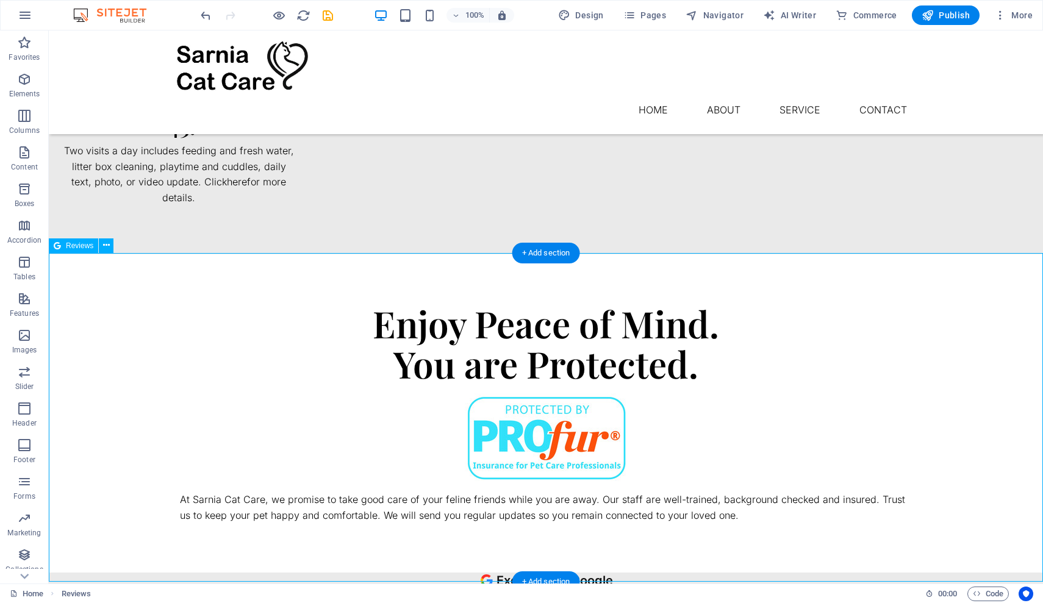
click at [105, 245] on icon at bounding box center [106, 245] width 7 height 13
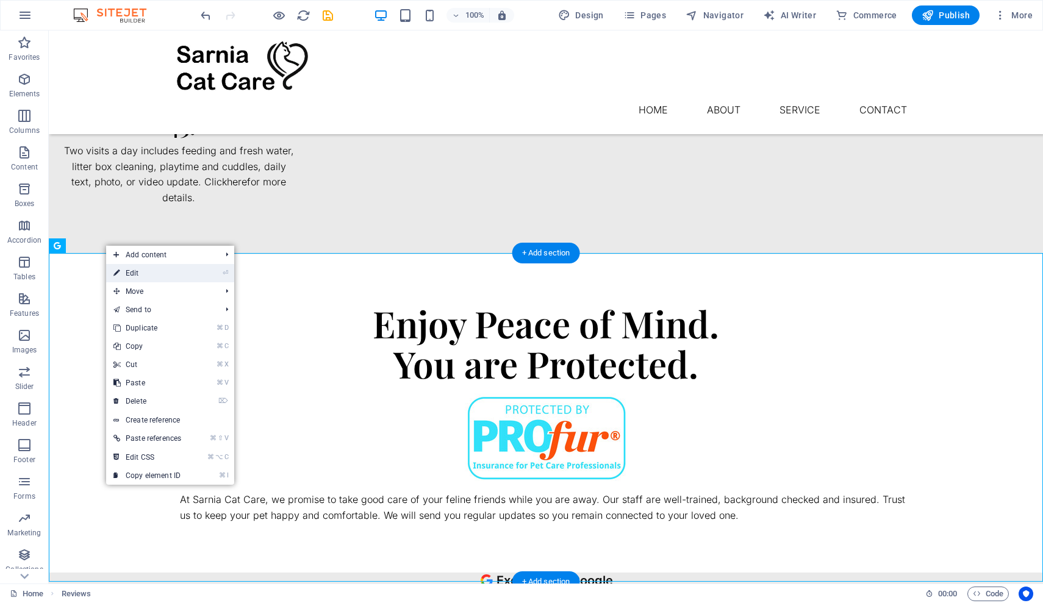
click at [124, 268] on link "⏎ Edit" at bounding box center [147, 273] width 82 height 18
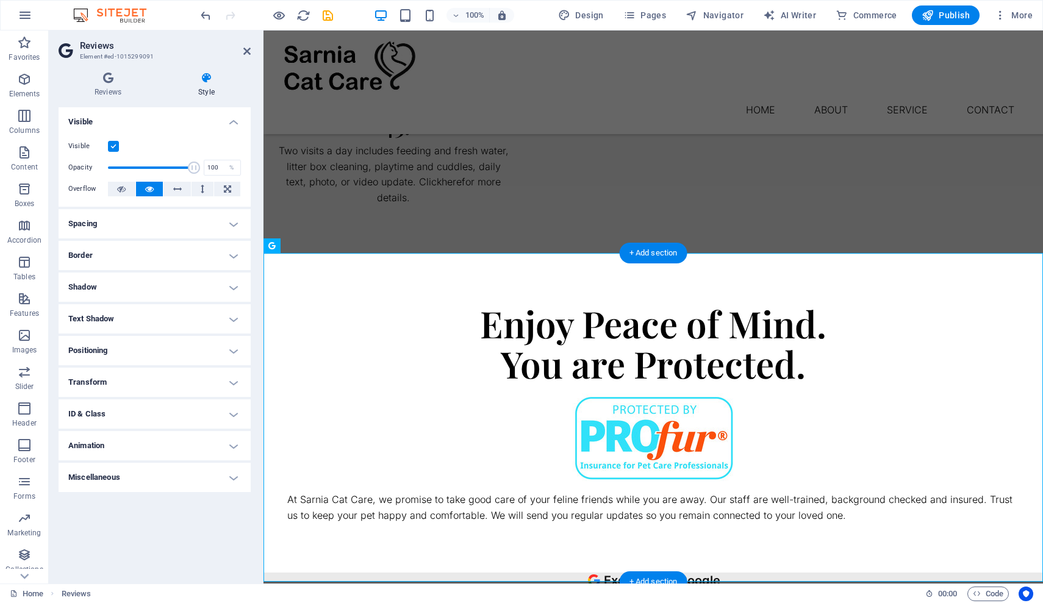
click at [233, 222] on h4 "Spacing" at bounding box center [155, 223] width 192 height 29
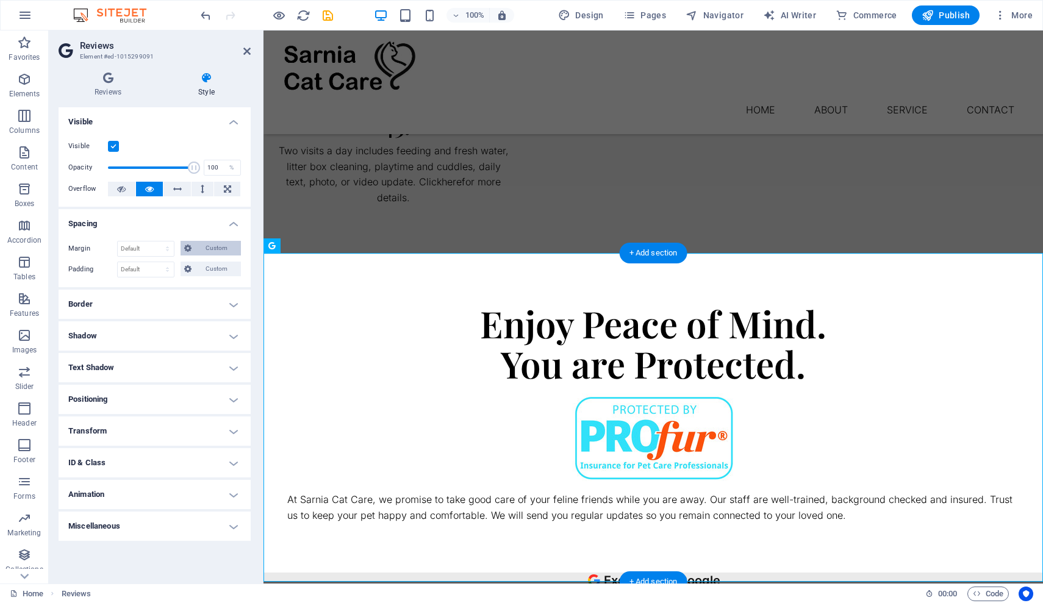
click at [206, 251] on span "Custom" at bounding box center [216, 248] width 42 height 15
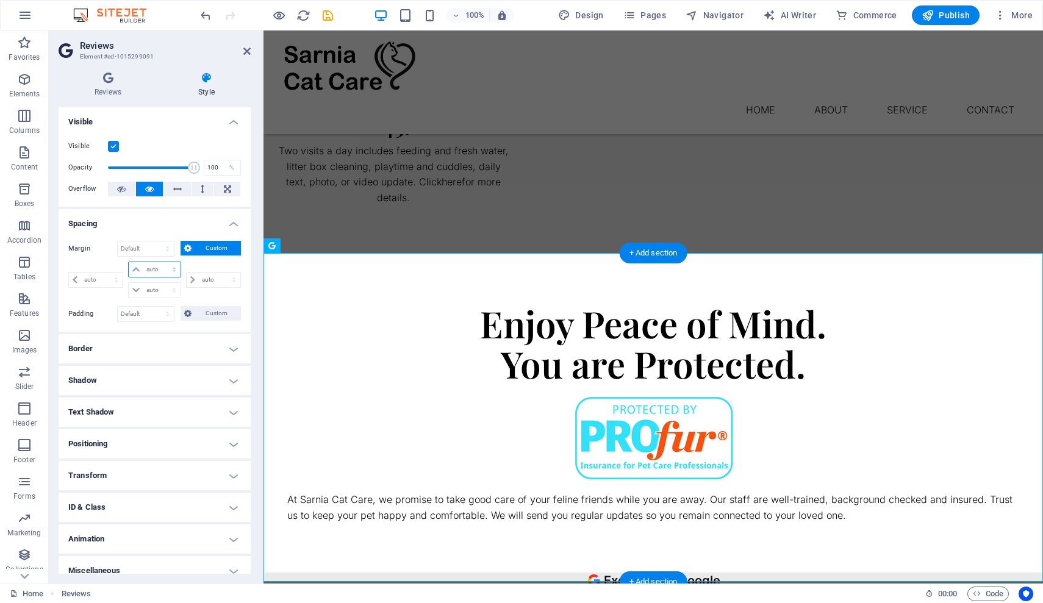
select select "px"
type input "0"
select select "px"
type input "0"
select select "px"
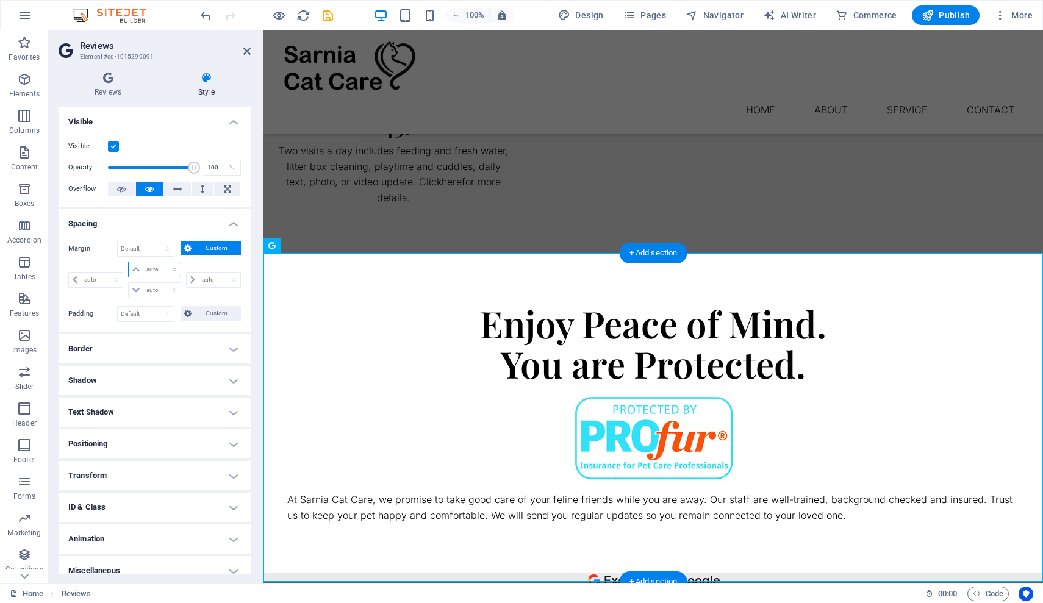
type input "0"
select select "px"
type input "0"
select select "px"
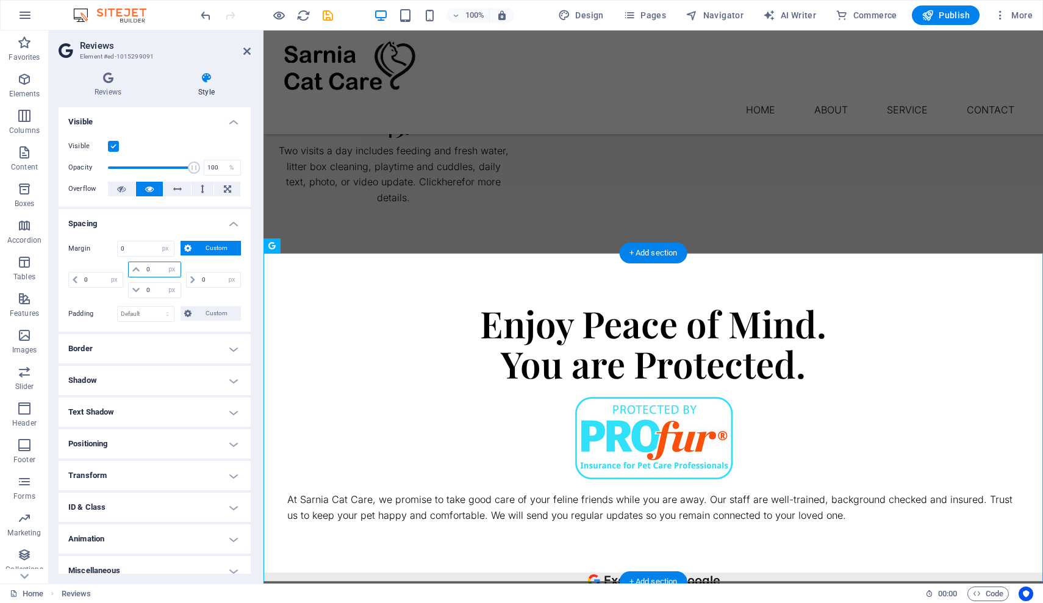
type input "1"
select select "DISABLED_OPTION_VALUE"
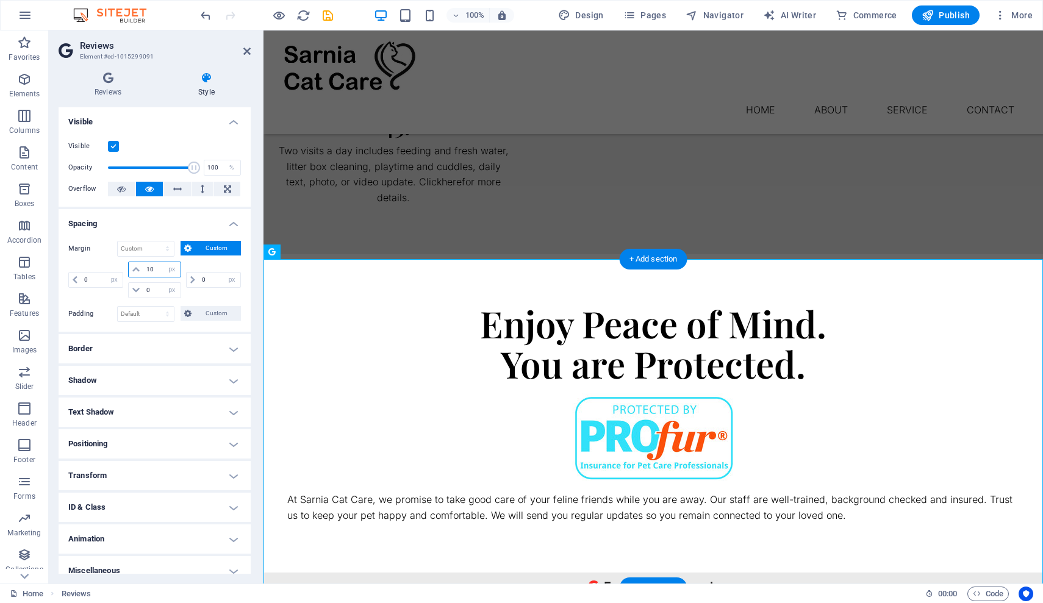
type input "10"
click at [188, 124] on h4 "Visible" at bounding box center [155, 118] width 192 height 22
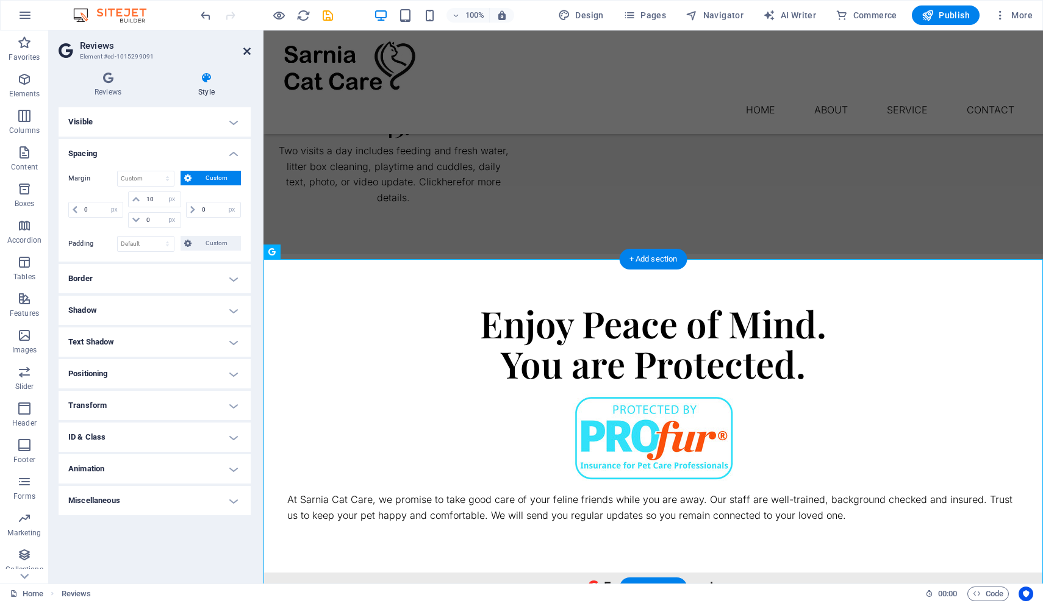
click at [246, 51] on icon at bounding box center [246, 51] width 7 height 10
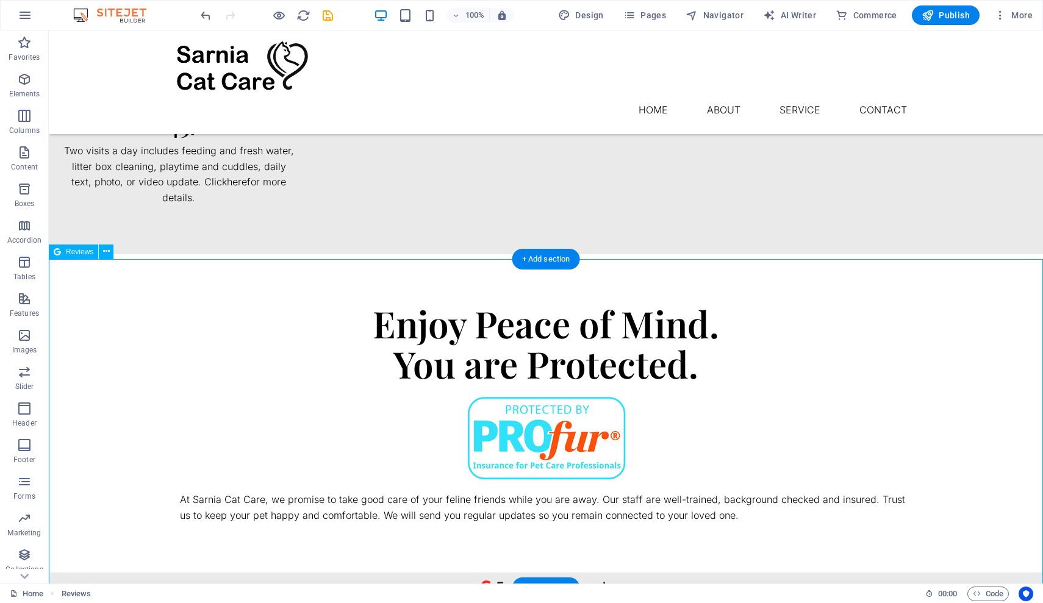
click at [502, 254] on div "Enjoy Peace of Mind. You are Protected. At Sarnia Cat Care, we promise to take …" at bounding box center [546, 413] width 994 height 318
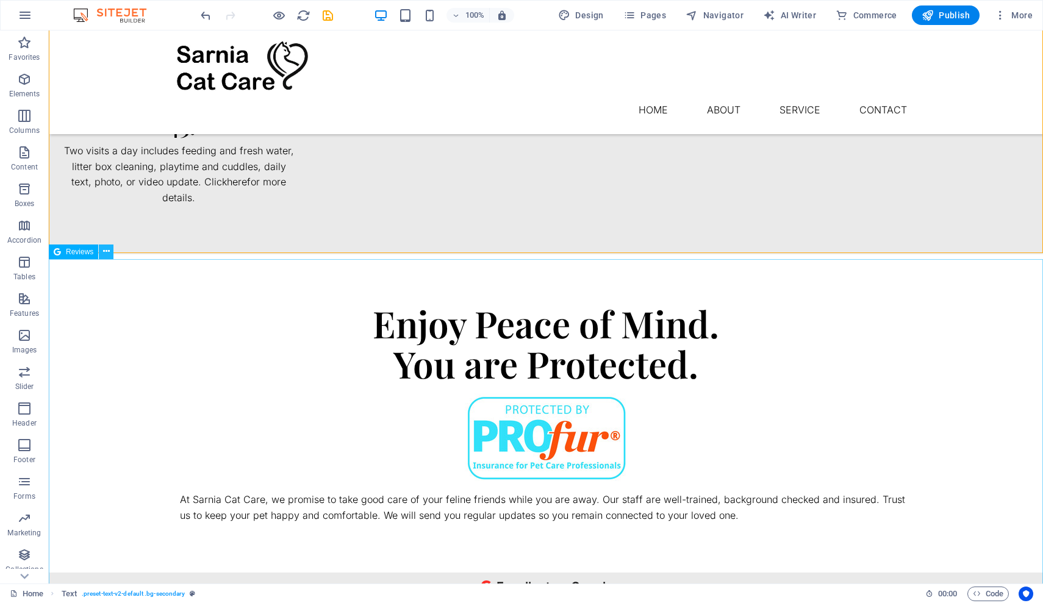
click at [104, 249] on icon at bounding box center [106, 251] width 7 height 13
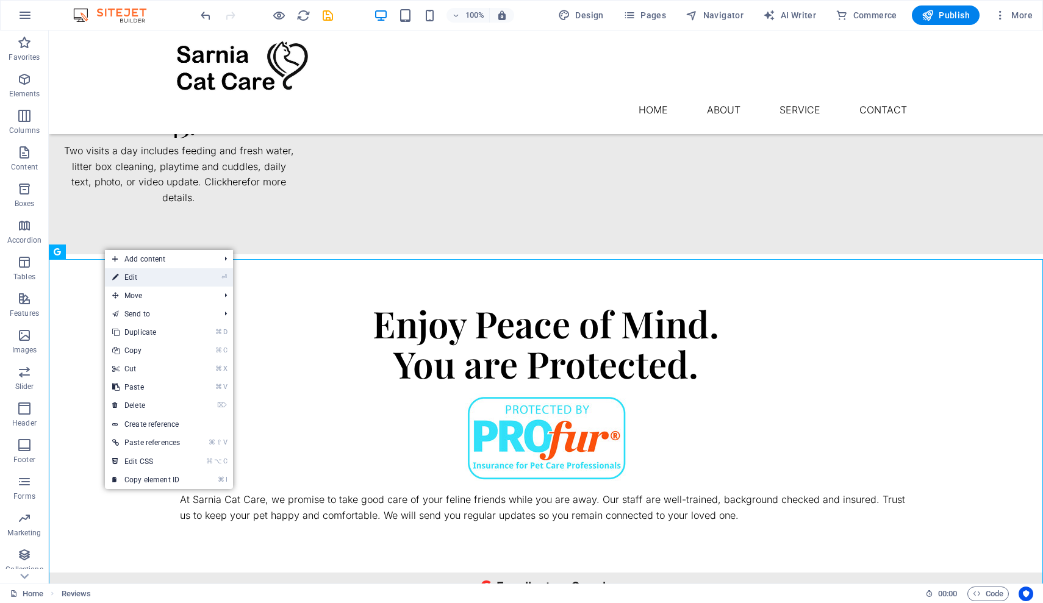
click at [121, 279] on link "⏎ Edit" at bounding box center [146, 277] width 82 height 18
select select "px"
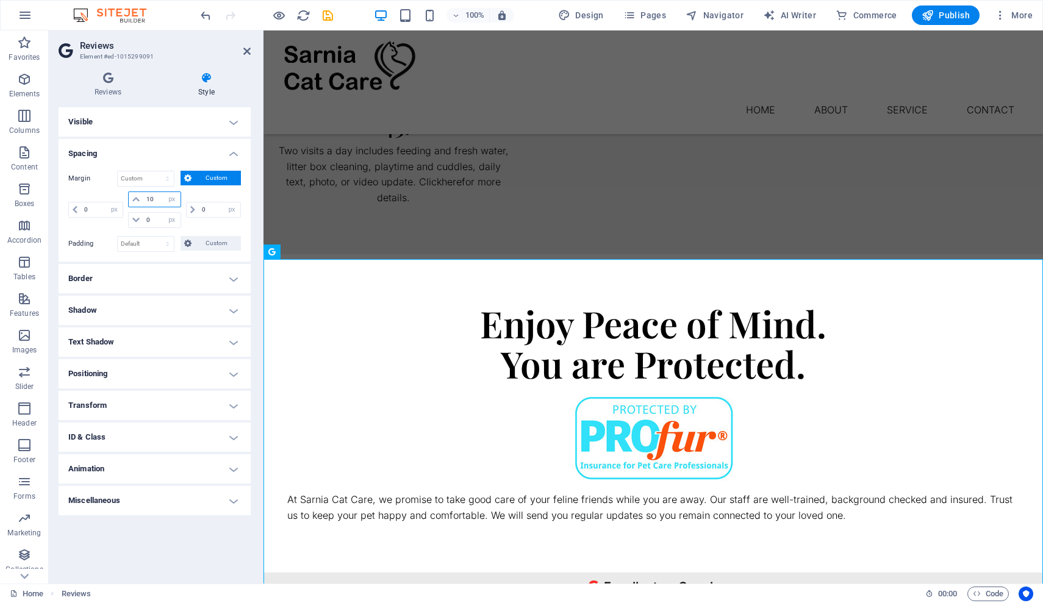
drag, startPoint x: 156, startPoint y: 198, endPoint x: 143, endPoint y: 196, distance: 12.9
click at [143, 196] on div "10 auto px % rem vw vh" at bounding box center [154, 200] width 52 height 16
type input "25"
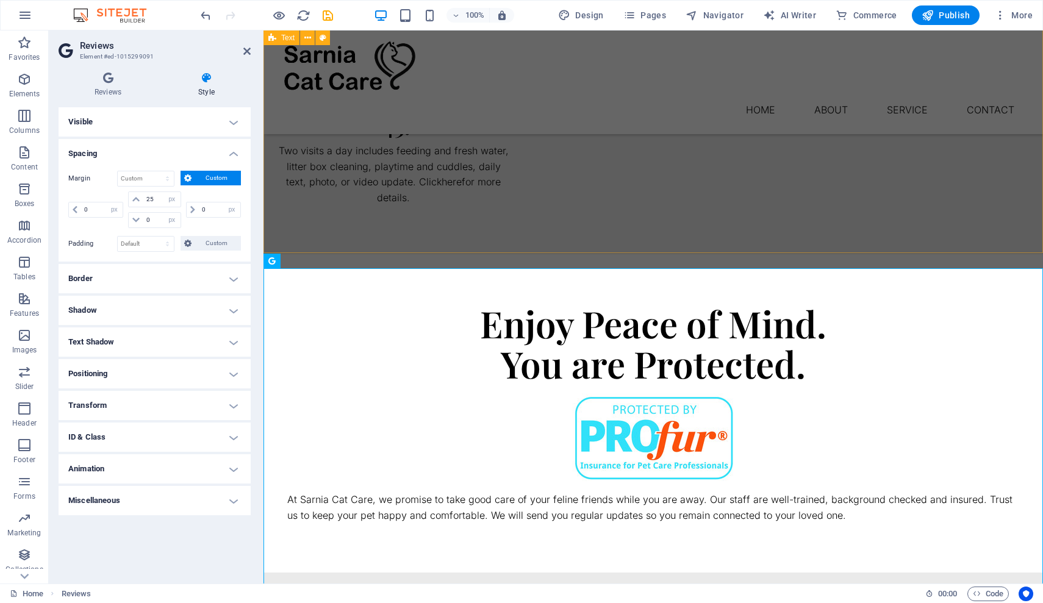
click at [365, 254] on div "Enjoy Peace of Mind. You are Protected. At Sarnia Cat Care, we promise to take …" at bounding box center [653, 413] width 780 height 318
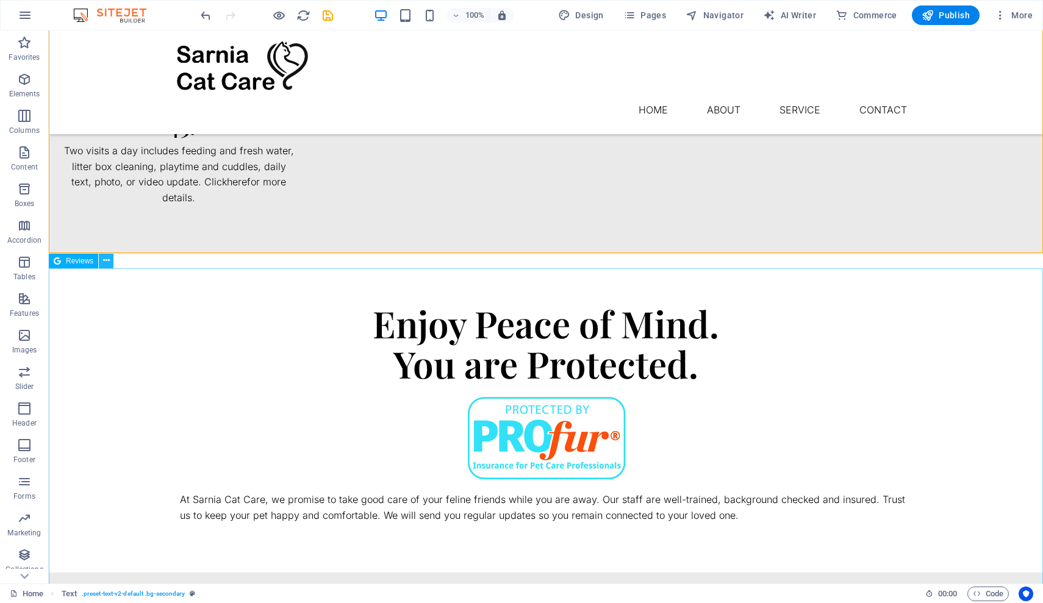
click at [107, 261] on icon at bounding box center [106, 260] width 7 height 13
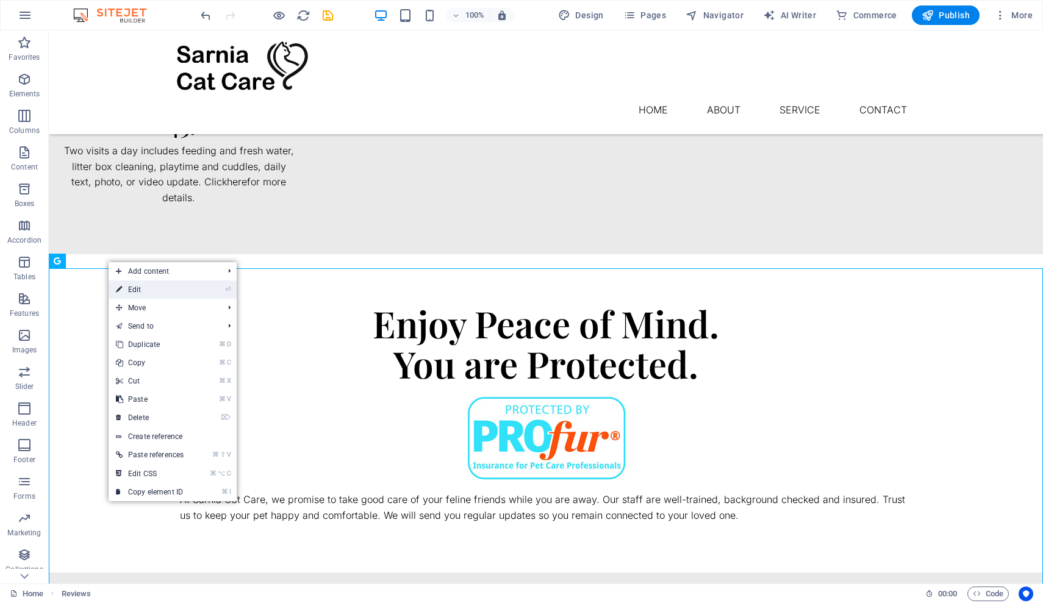
click at [133, 294] on link "⏎ Edit" at bounding box center [150, 290] width 82 height 18
select select "px"
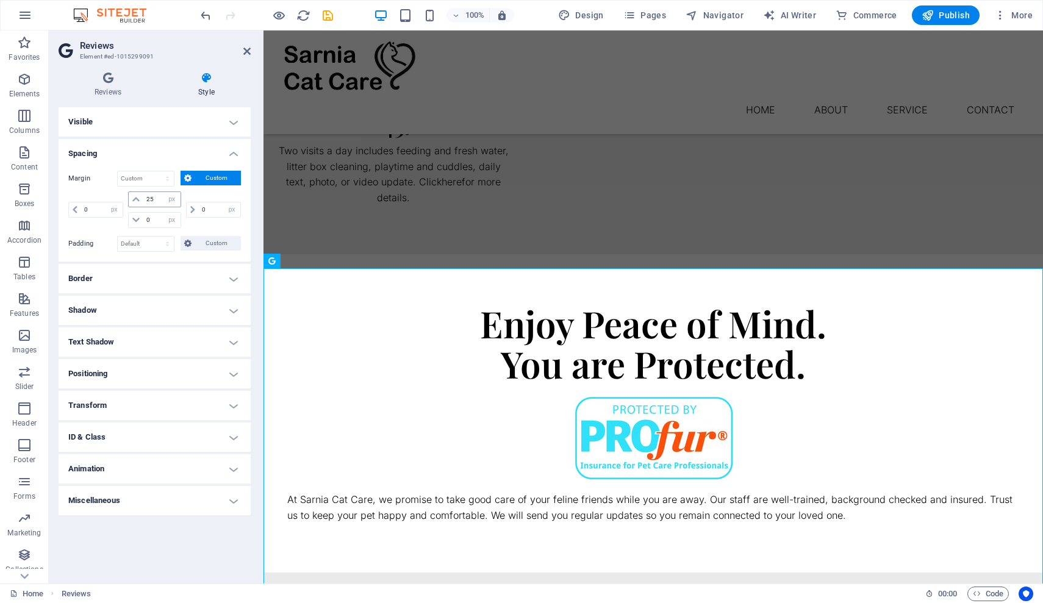
click at [136, 200] on icon at bounding box center [135, 199] width 7 height 7
click at [156, 201] on input "25" at bounding box center [161, 199] width 37 height 15
type input "2"
type input "35"
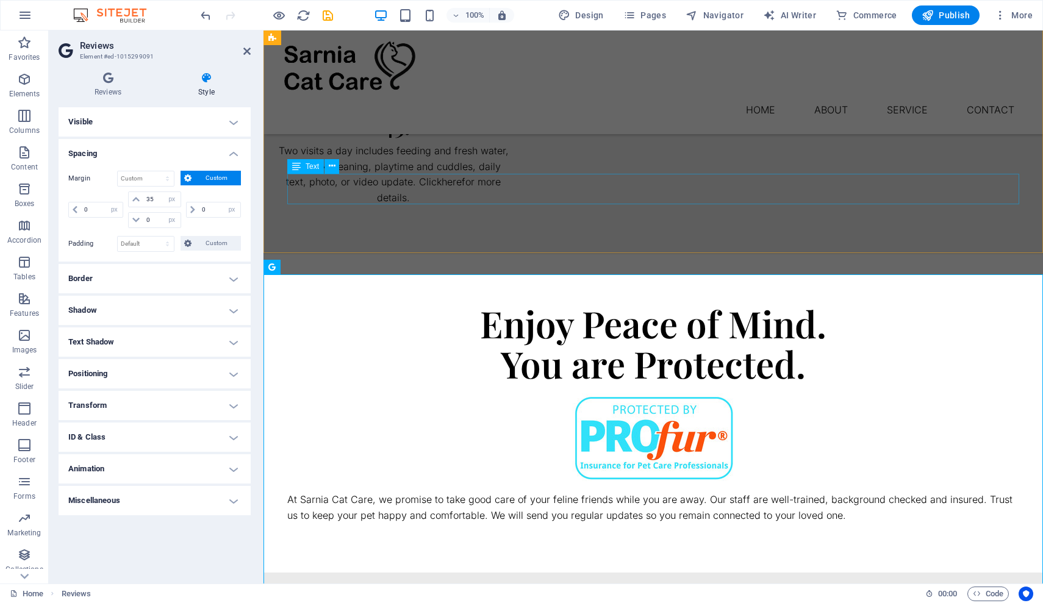
click at [391, 492] on div "At Sarnia Cat Care, we promise to take good care of your feline friends while y…" at bounding box center [653, 507] width 732 height 31
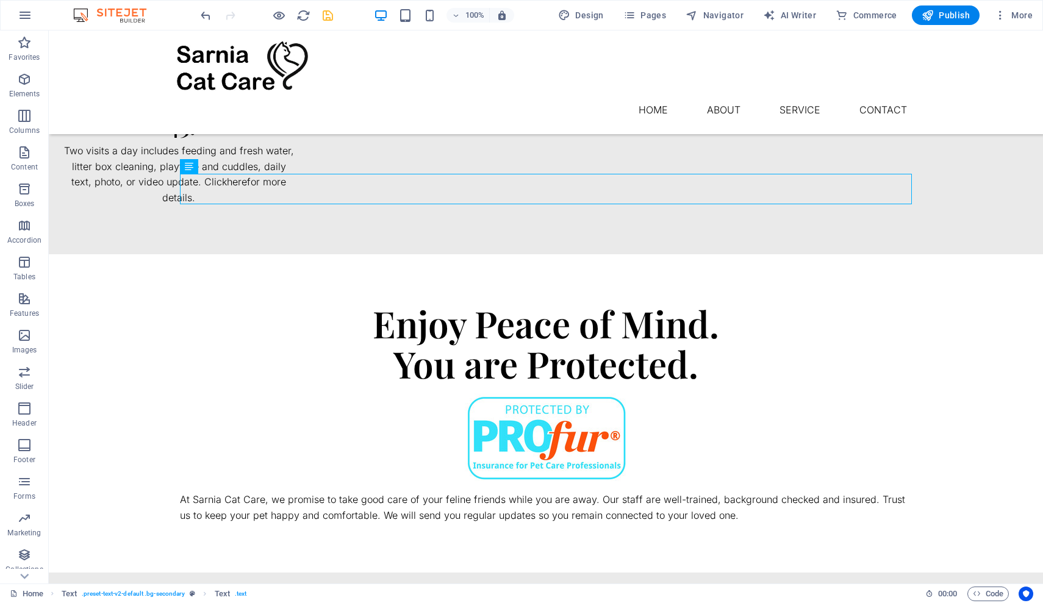
click at [330, 15] on icon "save" at bounding box center [328, 16] width 14 height 14
checkbox input "false"
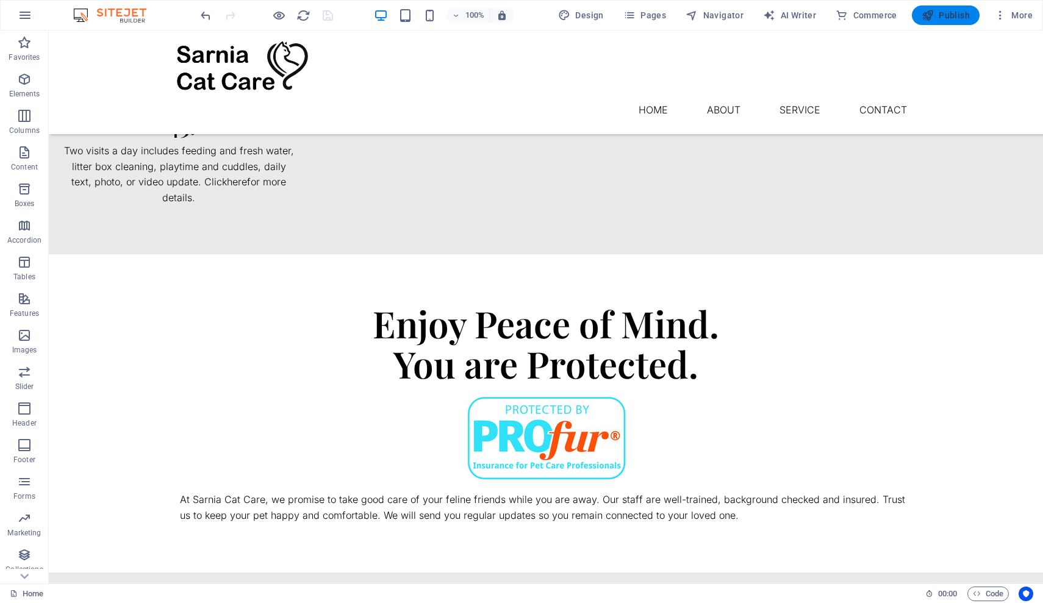
click at [956, 14] on span "Publish" at bounding box center [946, 15] width 48 height 12
